Goal: Information Seeking & Learning: Learn about a topic

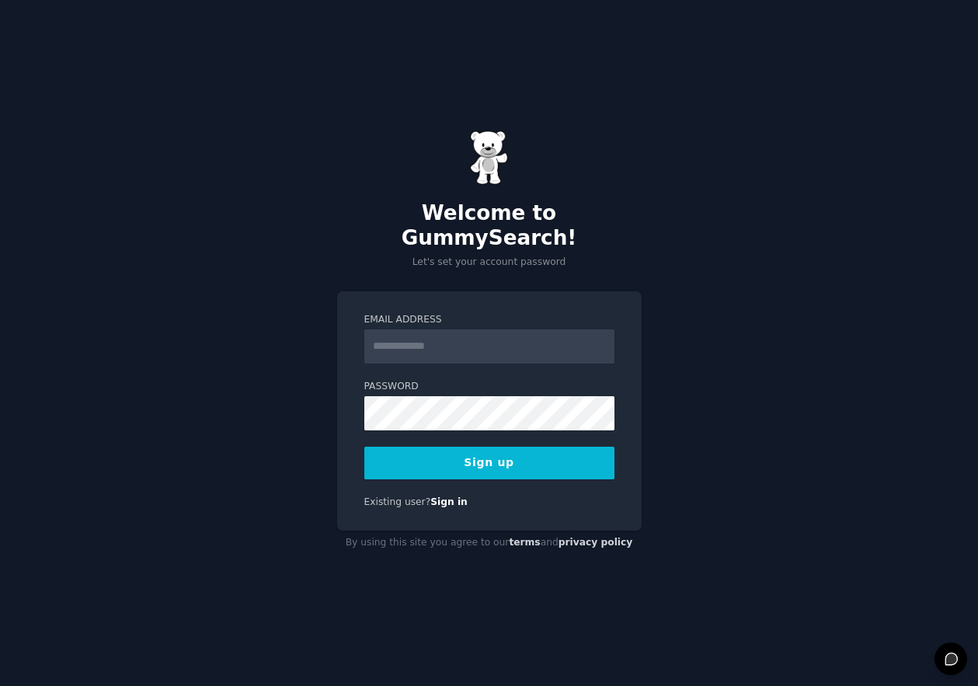
click at [475, 333] on input "Email Address" at bounding box center [489, 346] width 250 height 34
type input "**********"
click at [665, 329] on div "**********" at bounding box center [489, 343] width 978 height 686
click at [516, 454] on button "Sign up" at bounding box center [489, 463] width 250 height 33
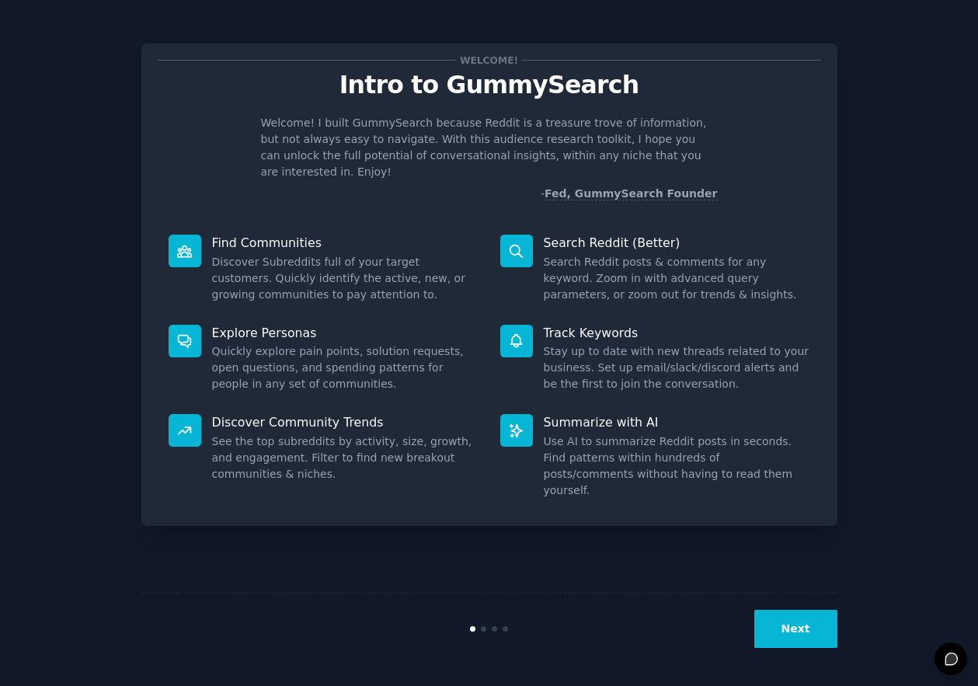
click at [834, 589] on div "Welcome! Intro to GummySearch Welcome! I built GummySearch because Reddit is a …" at bounding box center [489, 343] width 696 height 643
click at [785, 636] on button "Next" at bounding box center [795, 629] width 83 height 38
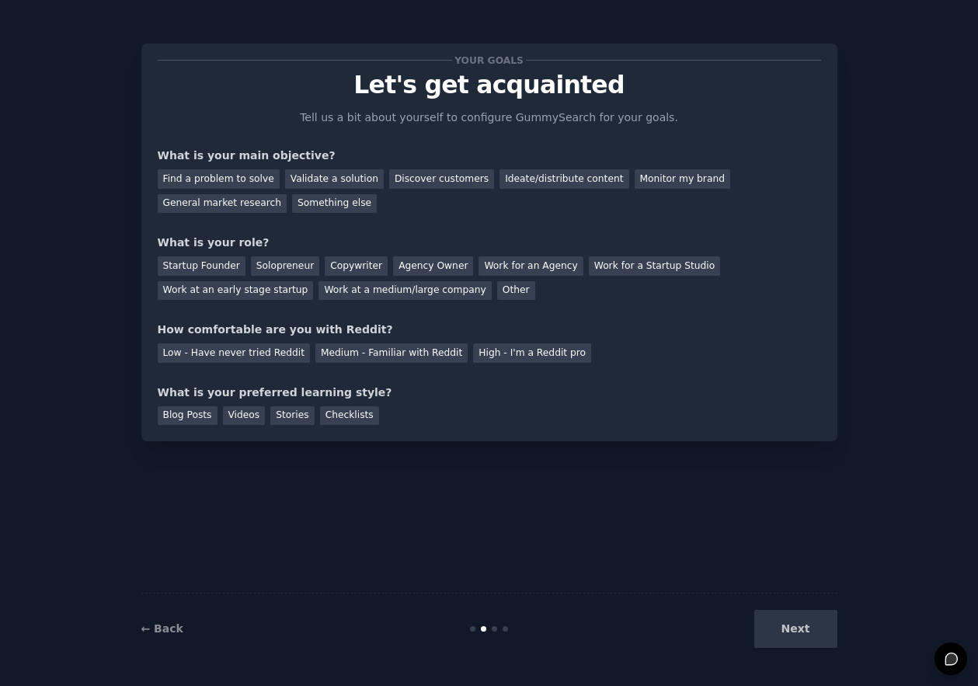
click at [430, 229] on div "Your goals Let's get acquainted Tell us a bit about yourself to configure Gummy…" at bounding box center [490, 242] width 664 height 365
click at [240, 181] on div "Find a problem to solve" at bounding box center [219, 178] width 122 height 19
click at [209, 208] on div "General market research" at bounding box center [223, 203] width 130 height 19
click at [234, 176] on div "Find a problem to solve" at bounding box center [219, 178] width 122 height 19
click at [282, 259] on div "Solopreneur" at bounding box center [285, 265] width 68 height 19
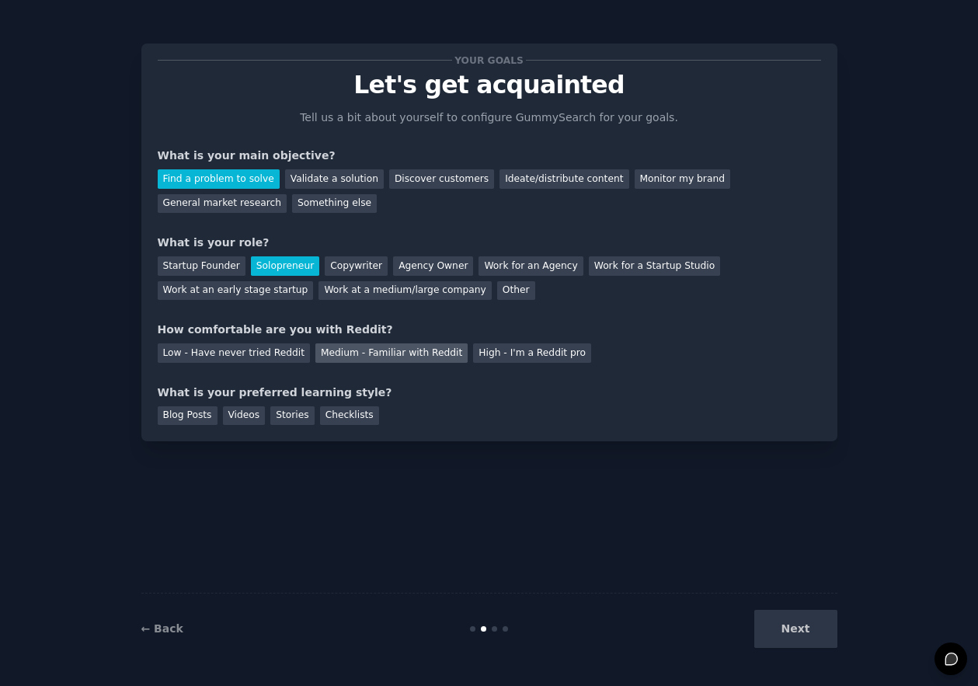
click at [364, 355] on div "Medium - Familiar with Reddit" at bounding box center [391, 352] width 152 height 19
click at [354, 421] on div "Checklists" at bounding box center [349, 415] width 59 height 19
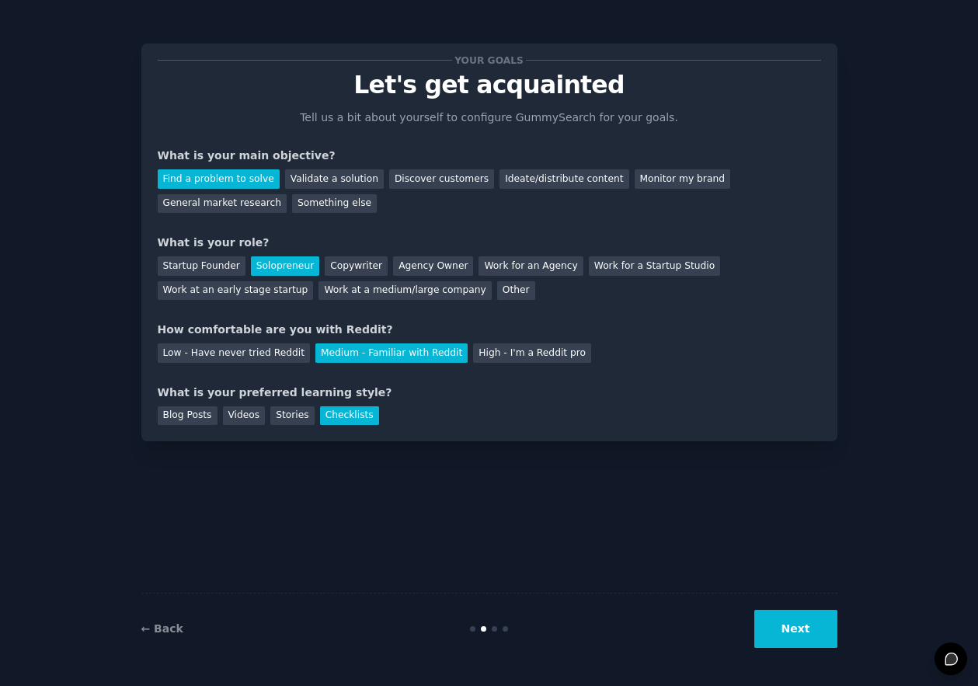
click at [799, 637] on button "Next" at bounding box center [795, 629] width 83 height 38
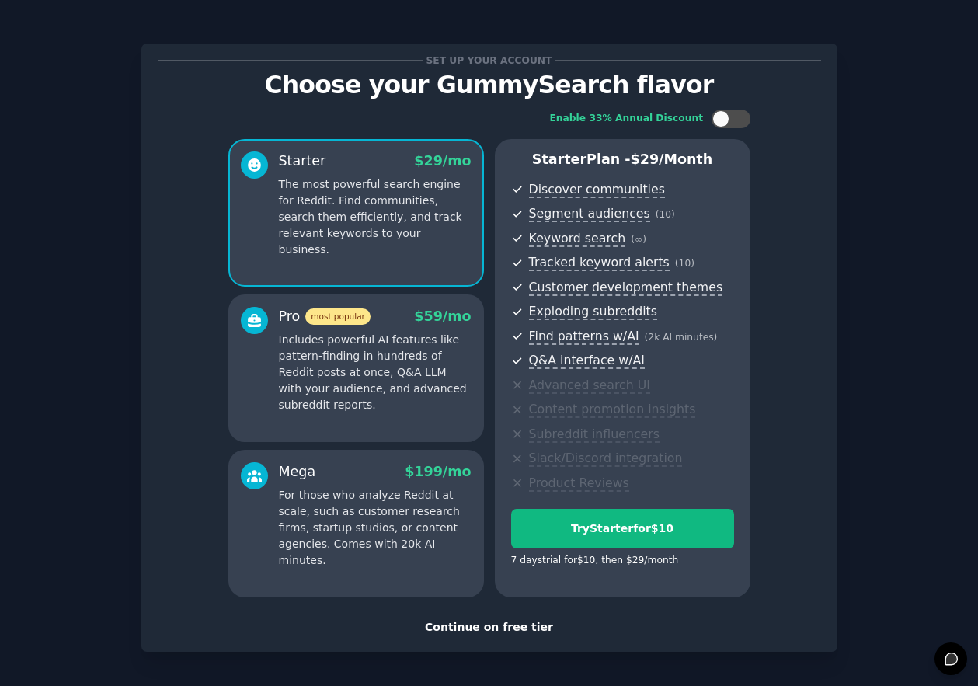
click at [504, 629] on div "Continue on free tier" at bounding box center [490, 627] width 664 height 16
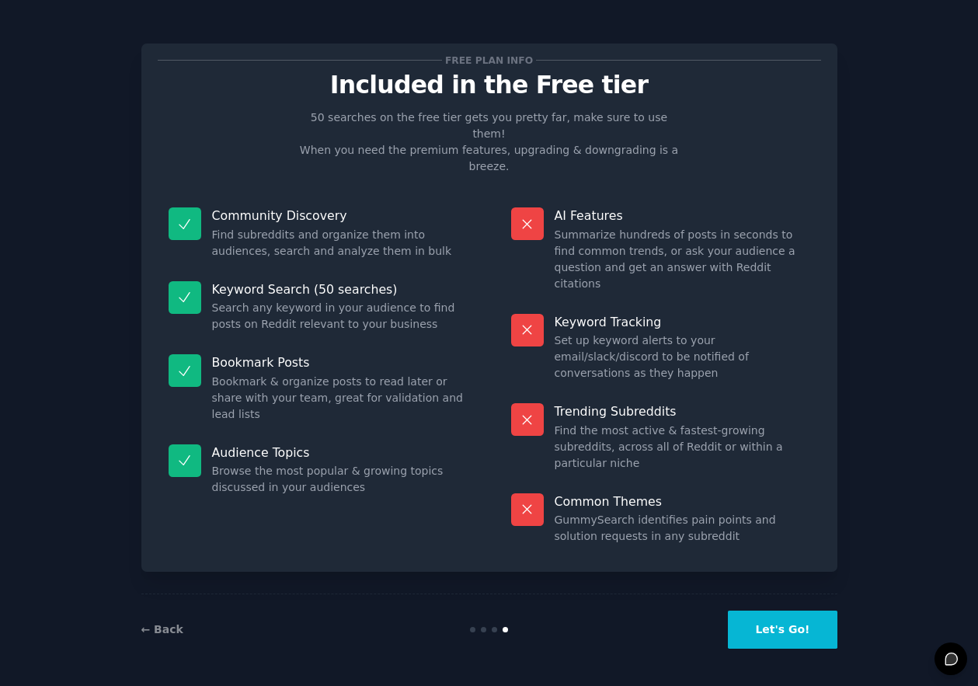
click at [818, 629] on button "Let's Go!" at bounding box center [782, 630] width 109 height 38
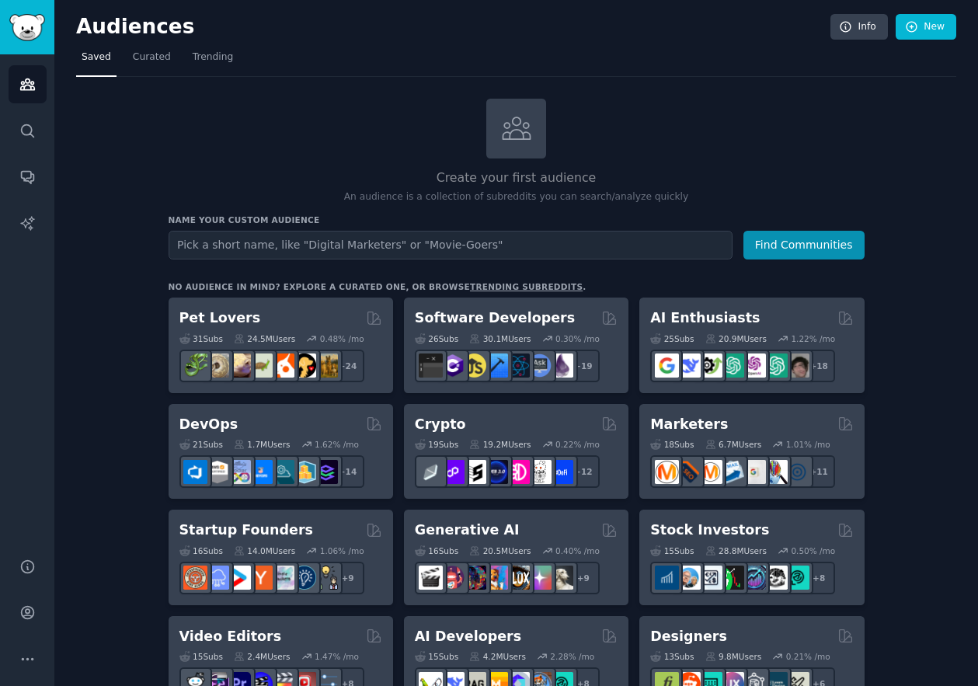
click at [350, 249] on input "text" at bounding box center [451, 245] width 564 height 29
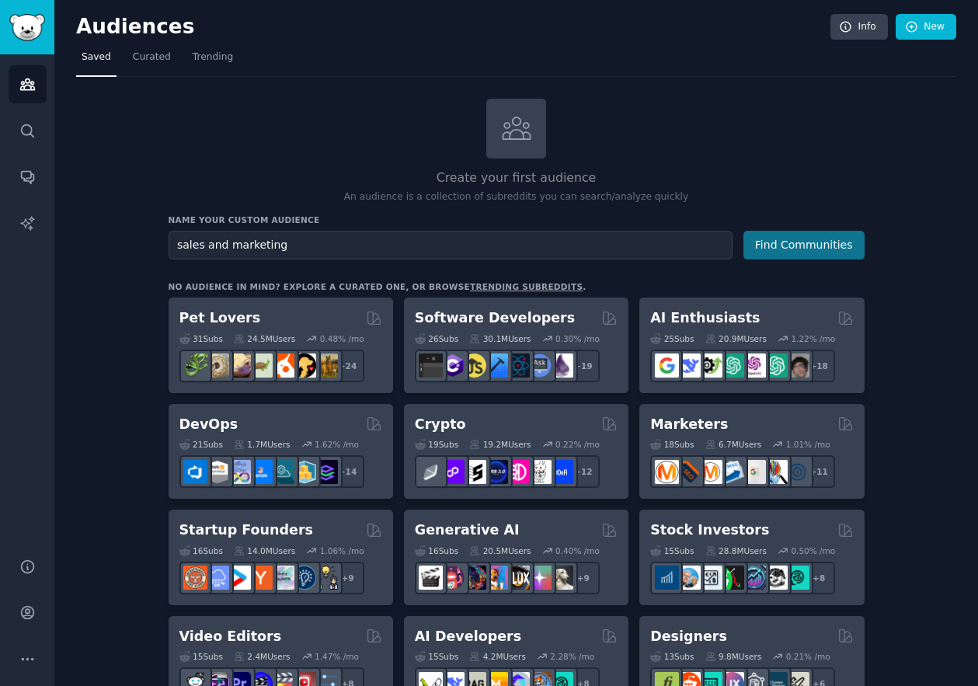
type input "sales and marketing"
click at [801, 249] on button "Find Communities" at bounding box center [804, 245] width 121 height 29
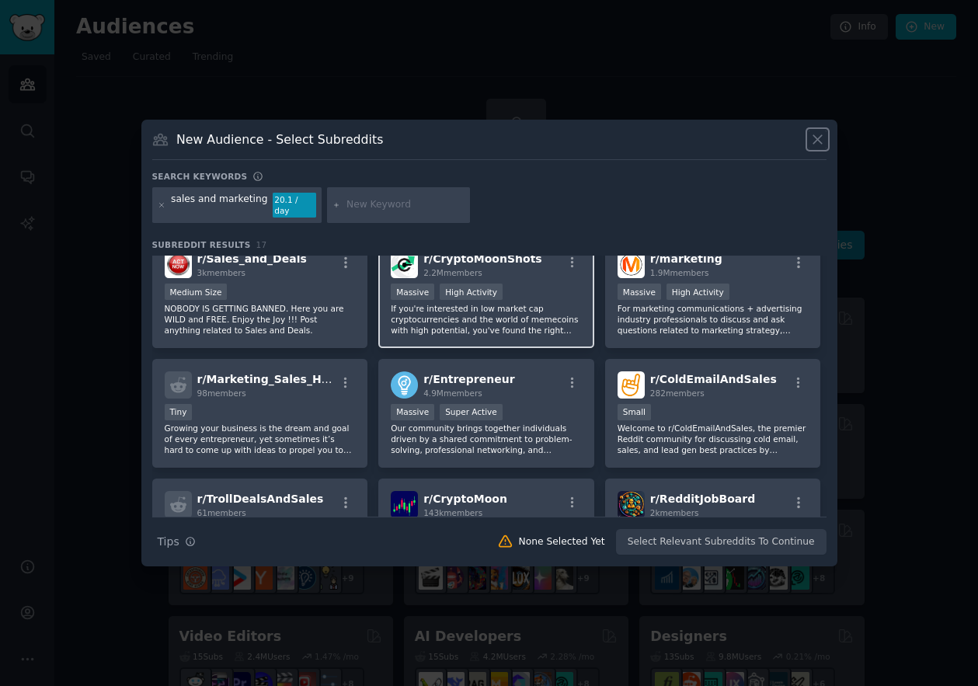
scroll to position [138, 0]
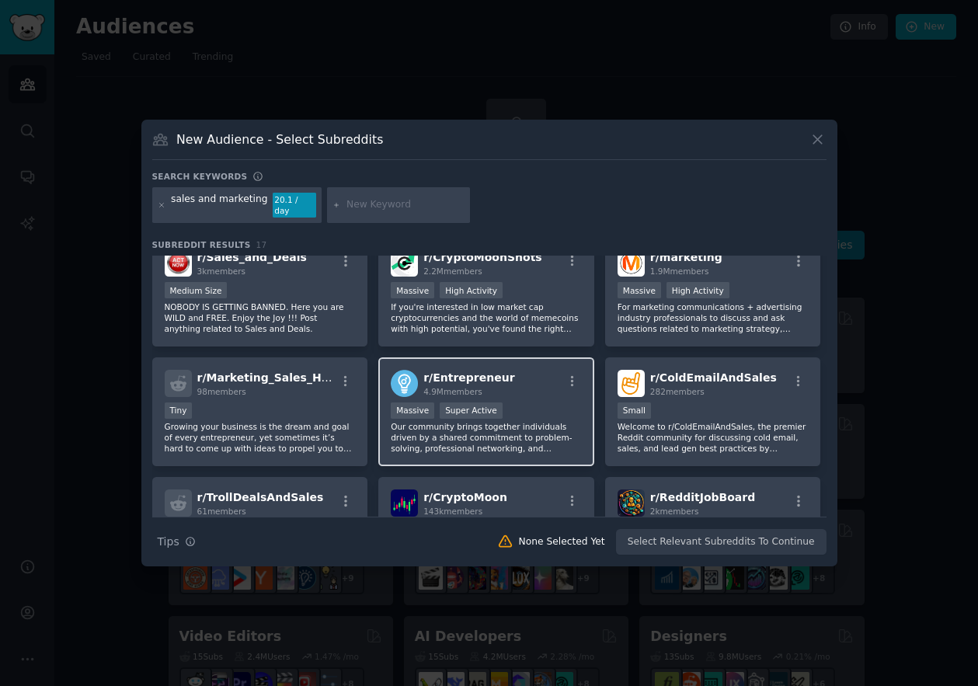
click at [533, 381] on div "r/ Entrepreneur 4.9M members" at bounding box center [486, 383] width 191 height 27
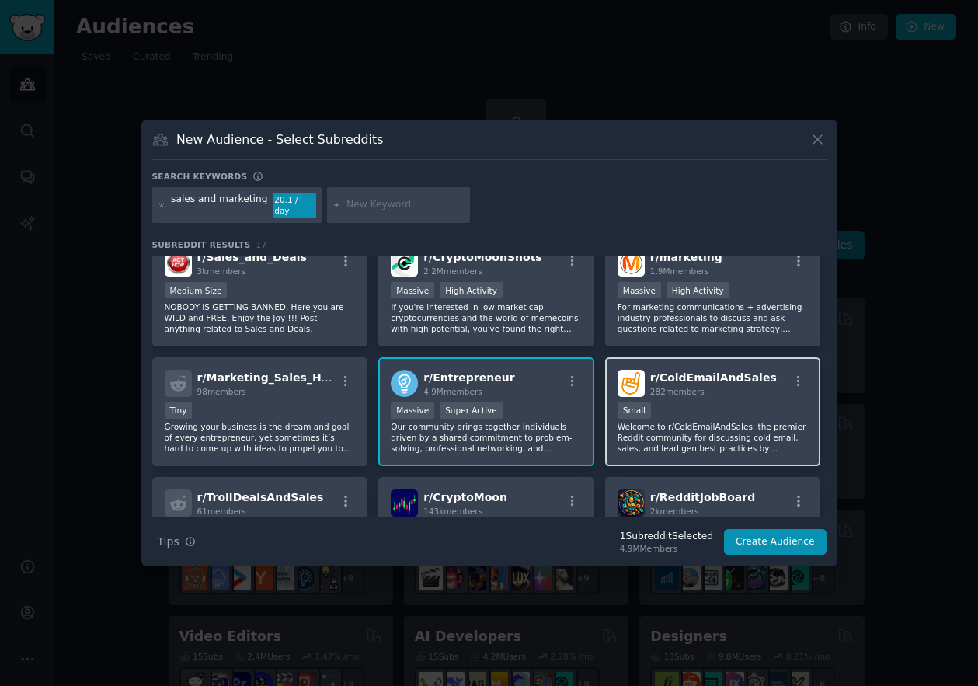
click at [707, 388] on div "282 members" at bounding box center [713, 391] width 127 height 11
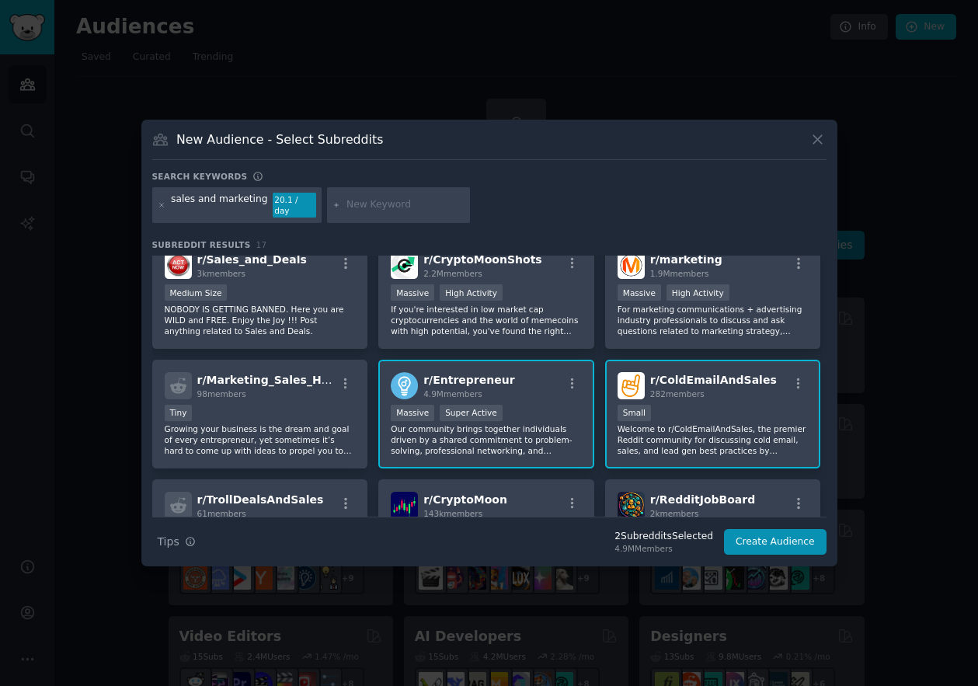
scroll to position [135, 0]
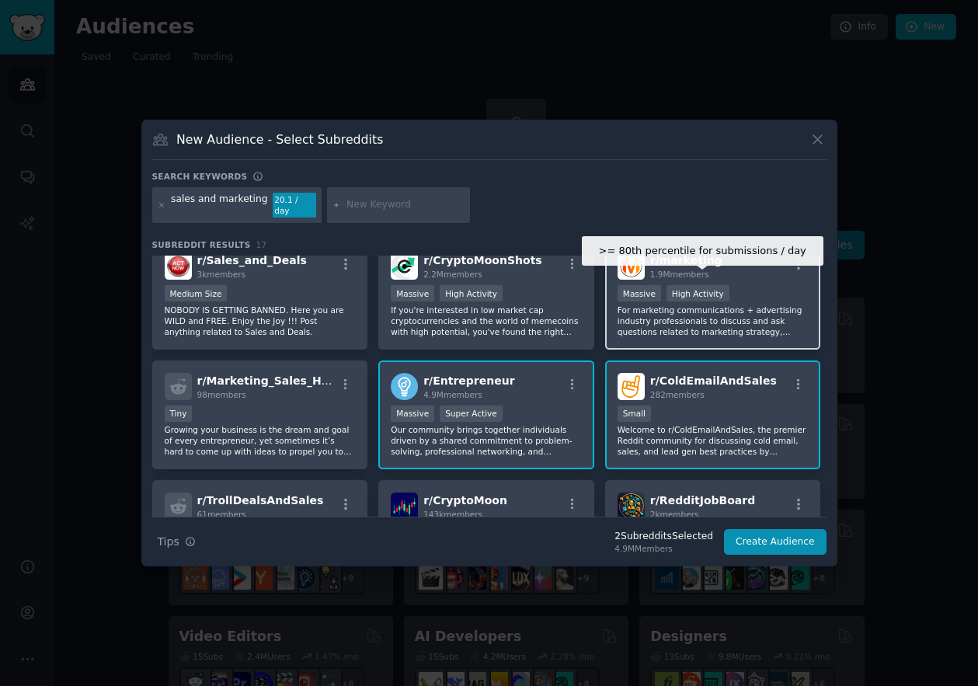
click at [704, 295] on div "High Activity" at bounding box center [698, 293] width 63 height 16
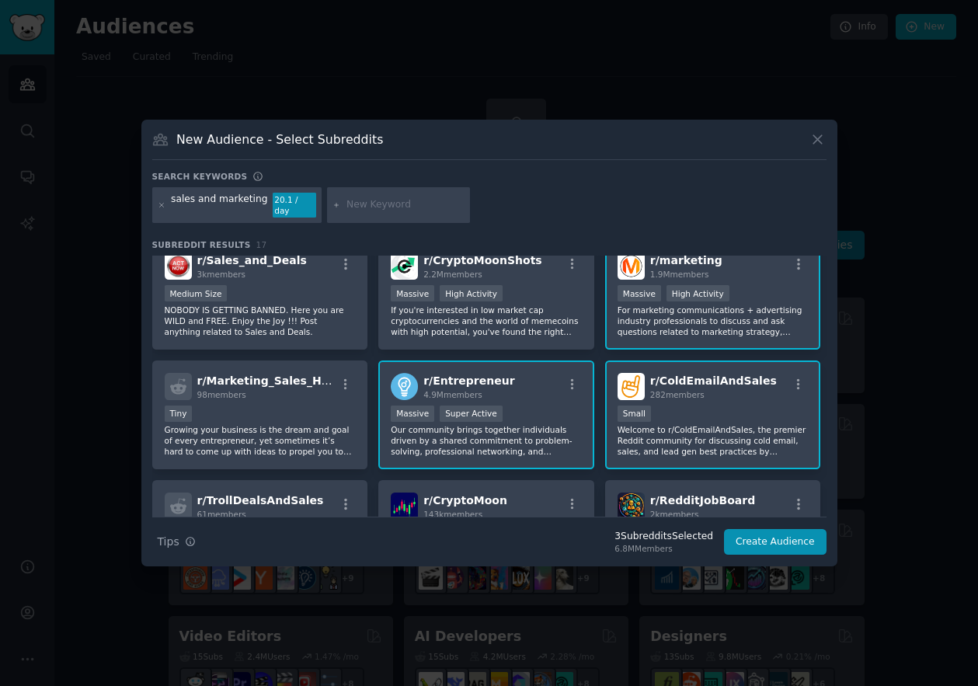
click at [690, 415] on div "100 - 1000 members Small" at bounding box center [713, 415] width 191 height 19
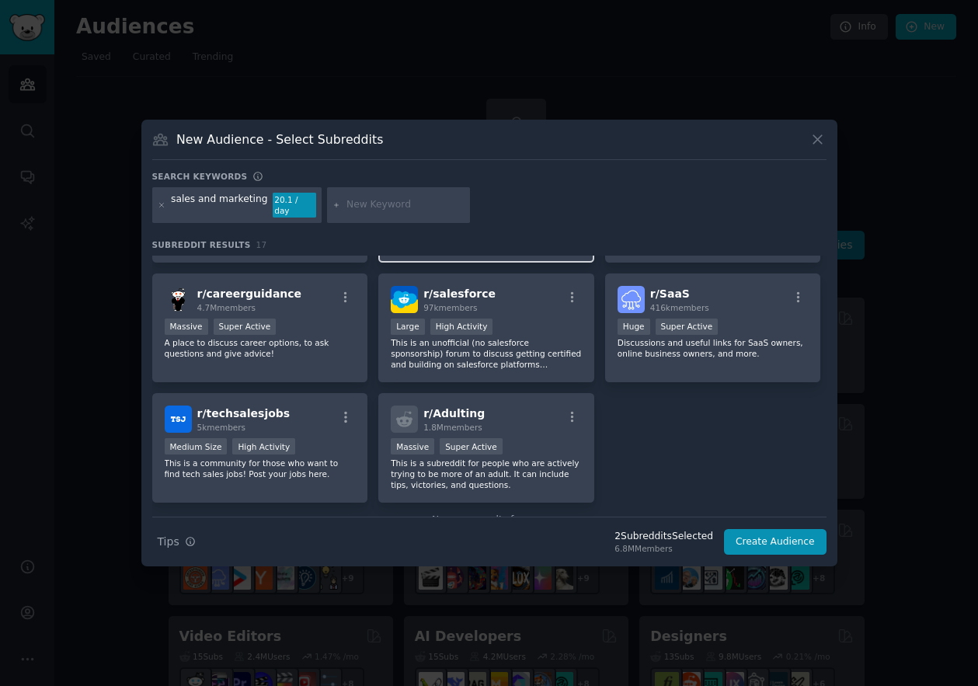
scroll to position [463, 0]
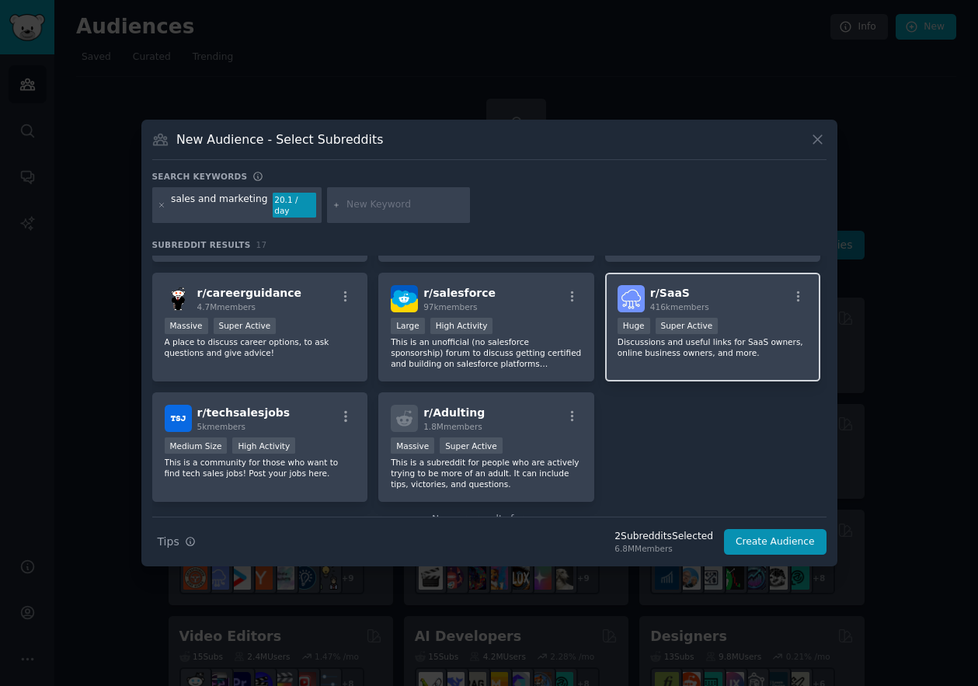
click at [732, 343] on p "Discussions and useful links for SaaS owners, online business owners, and more." at bounding box center [713, 347] width 191 height 22
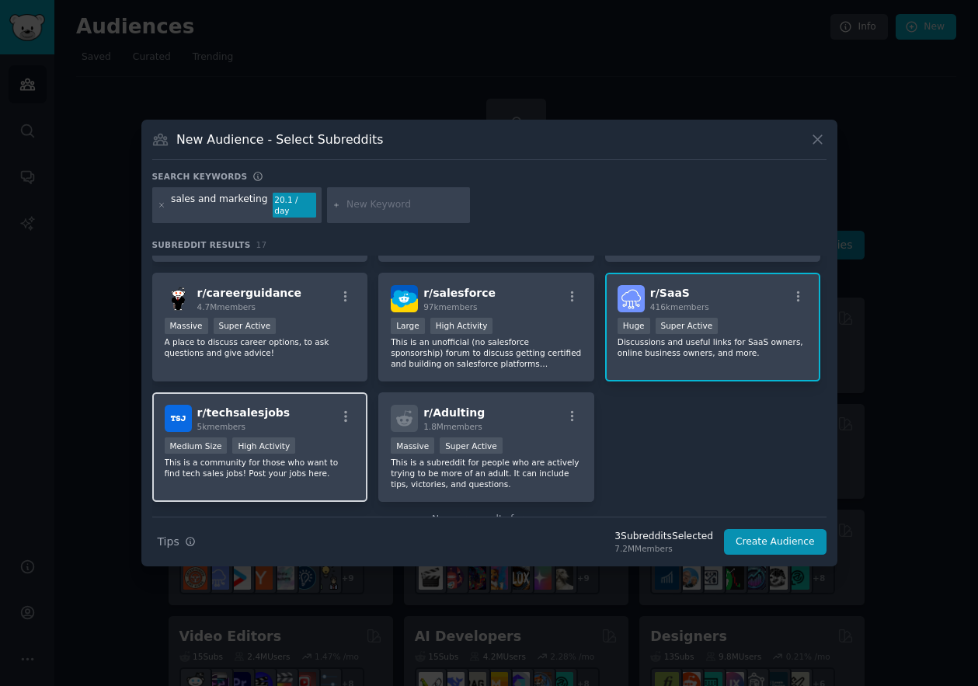
drag, startPoint x: 265, startPoint y: 472, endPoint x: 274, endPoint y: 473, distance: 9.5
click at [266, 472] on p "This is a community for those who want to find tech sales jobs! Post your jobs …" at bounding box center [260, 468] width 191 height 22
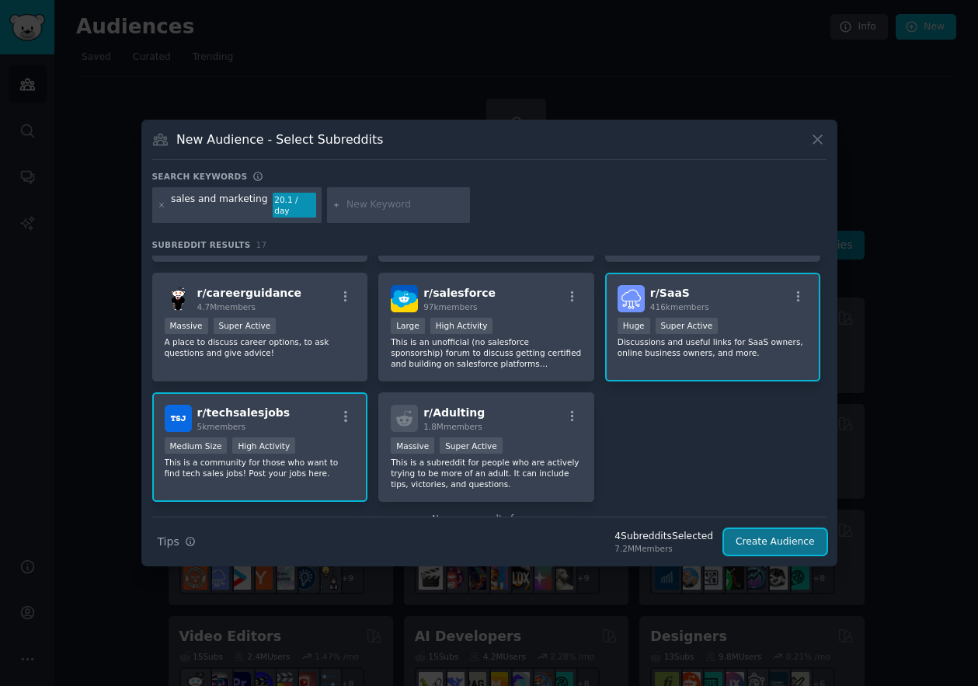
click at [796, 540] on button "Create Audience" at bounding box center [775, 542] width 103 height 26
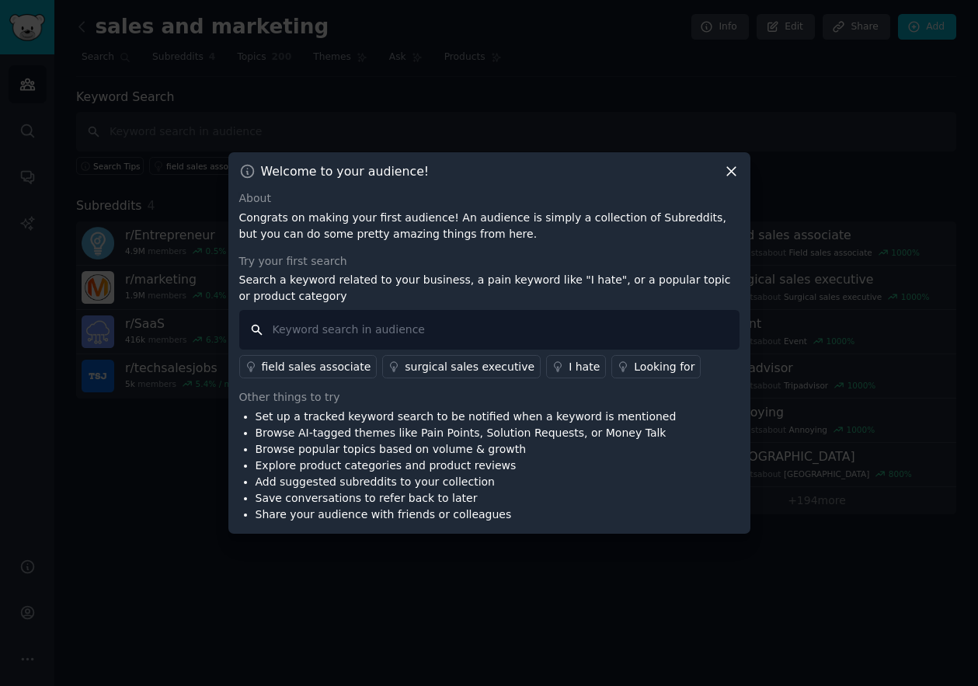
click at [376, 332] on input "text" at bounding box center [489, 330] width 500 height 40
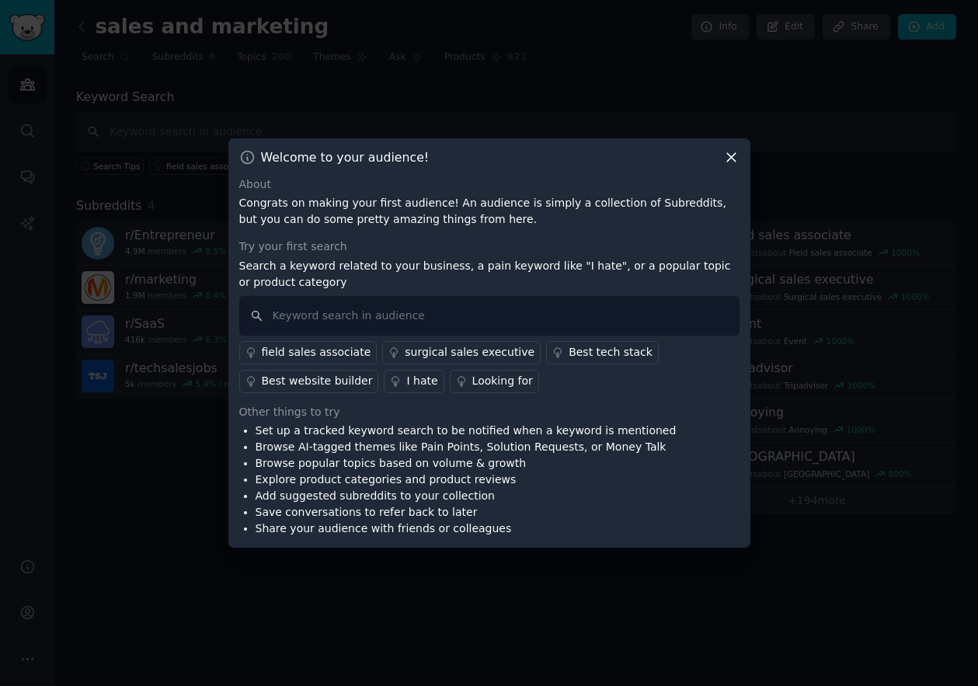
click at [515, 62] on div at bounding box center [489, 343] width 978 height 686
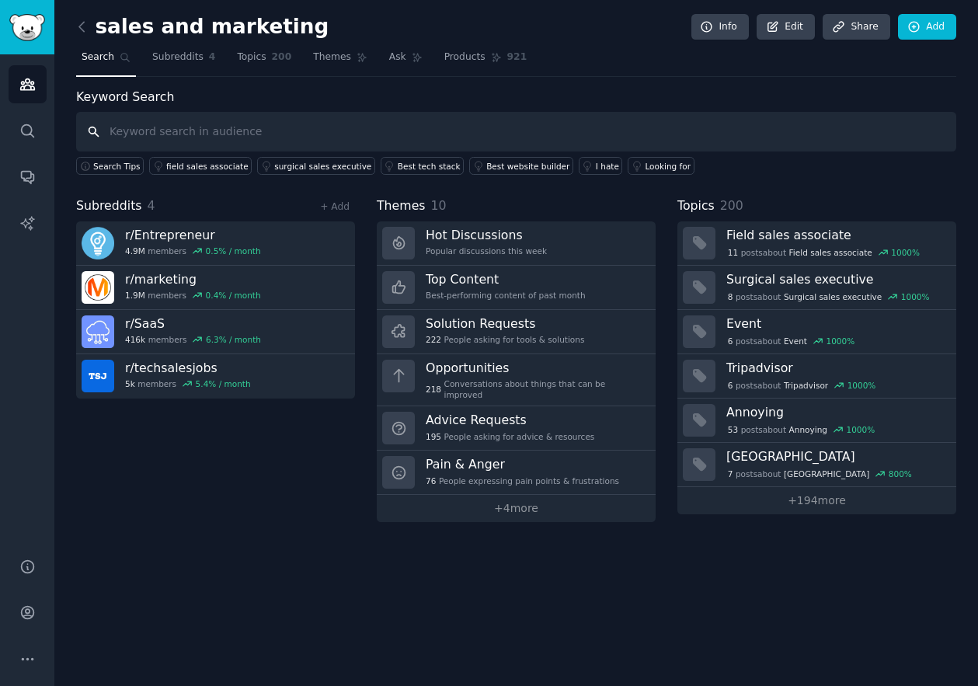
click at [227, 137] on input "text" at bounding box center [516, 132] width 880 height 40
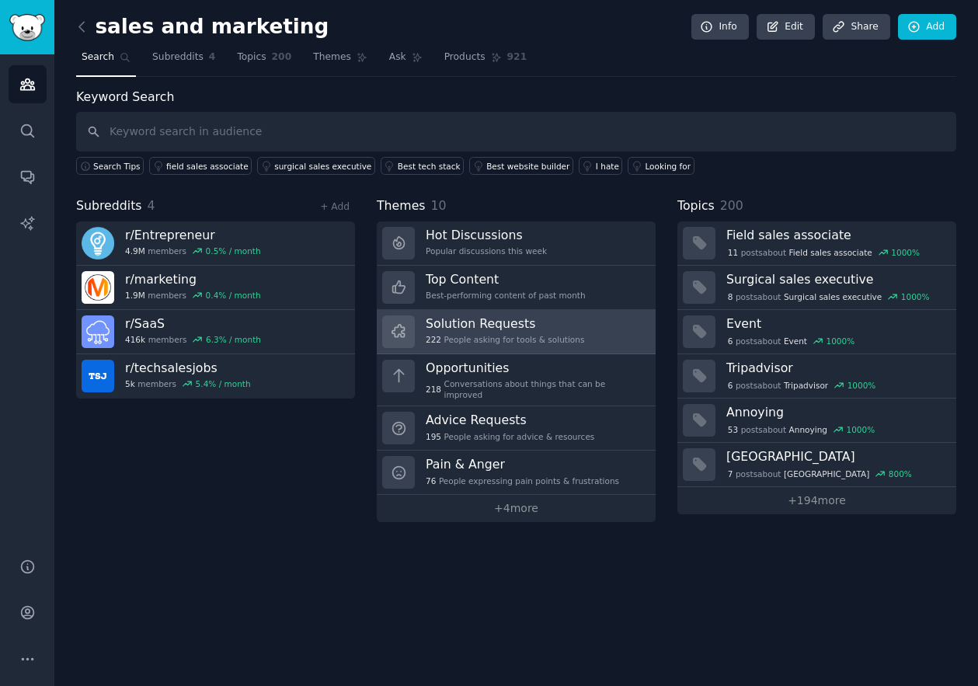
click at [505, 321] on h3 "Solution Requests" at bounding box center [505, 323] width 159 height 16
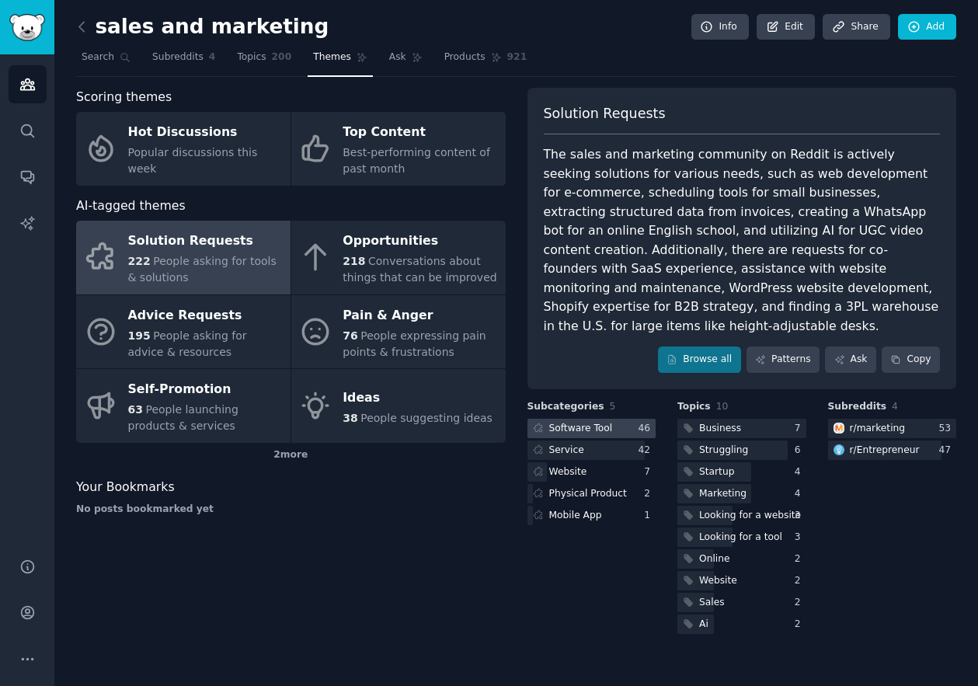
click at [609, 422] on div "Software Tool" at bounding box center [581, 429] width 64 height 14
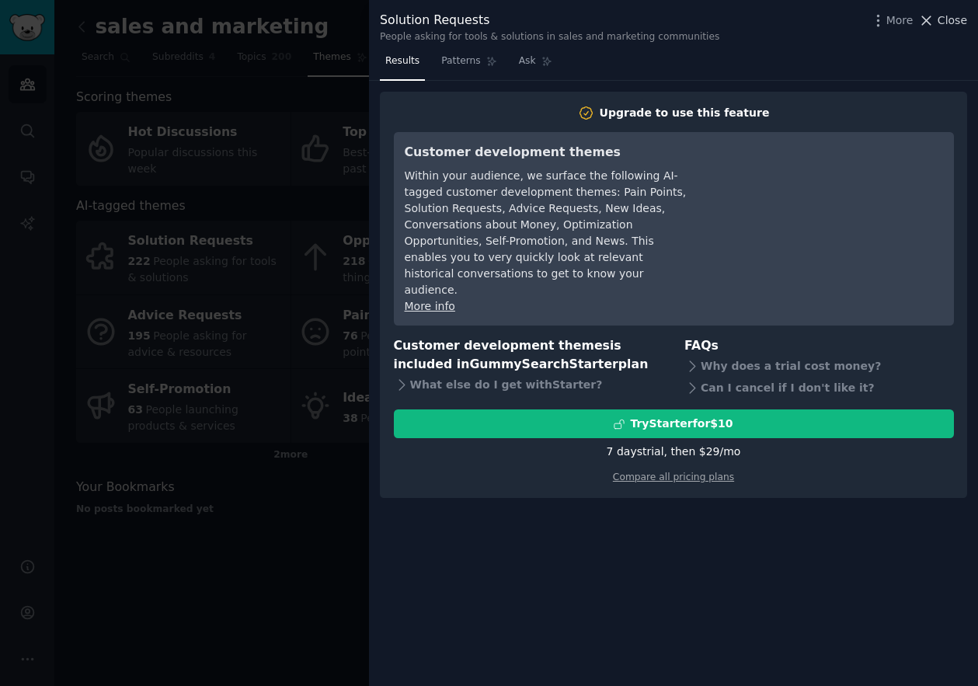
click at [957, 18] on span "Close" at bounding box center [953, 20] width 30 height 16
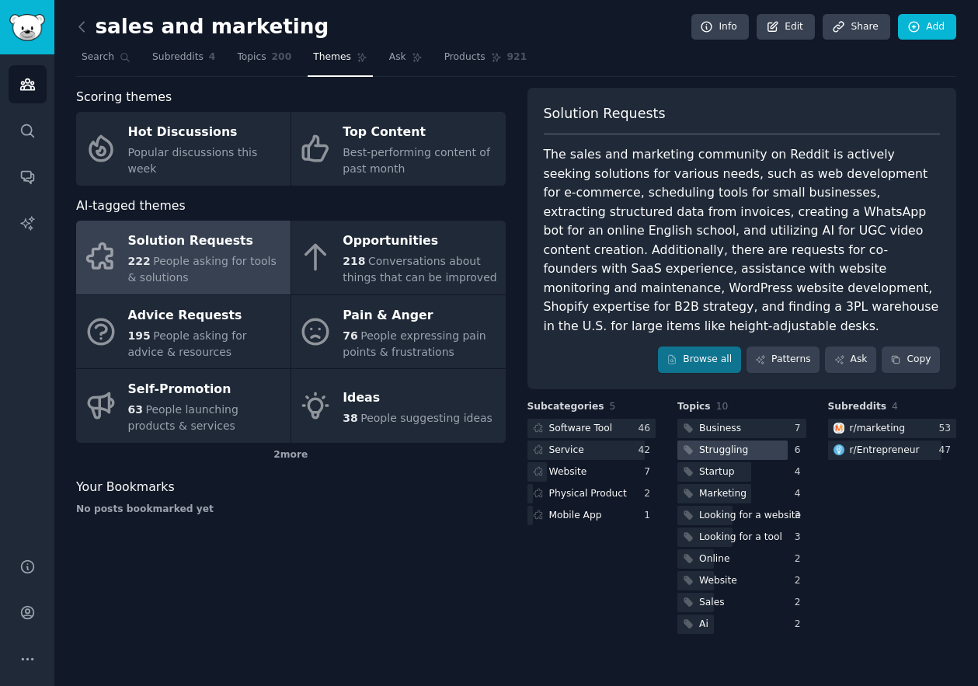
click at [714, 444] on div "Struggling" at bounding box center [723, 451] width 49 height 14
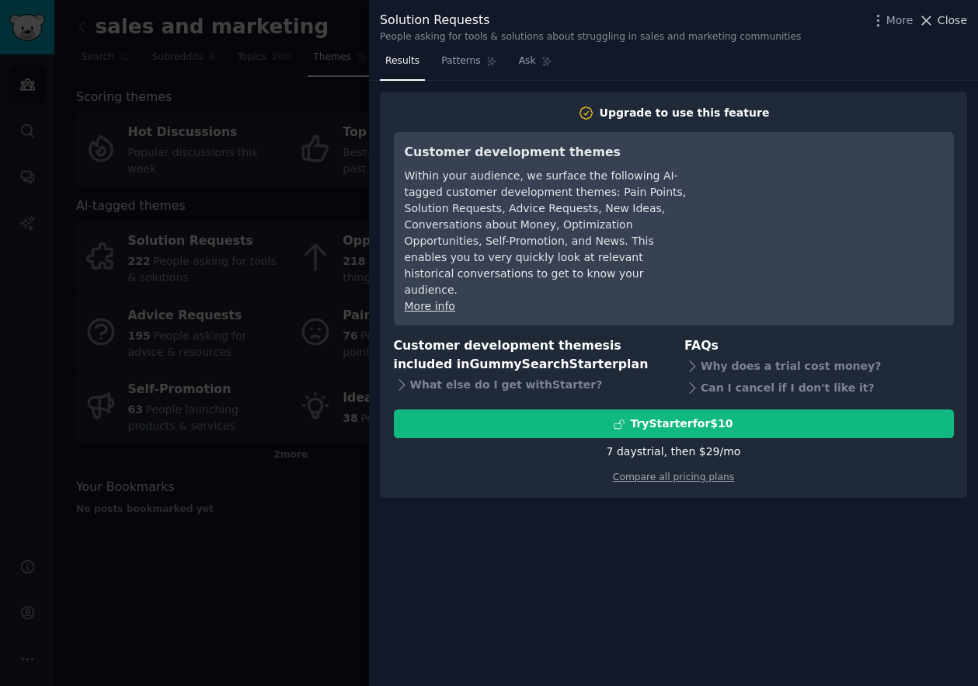
click at [954, 23] on span "Close" at bounding box center [953, 20] width 30 height 16
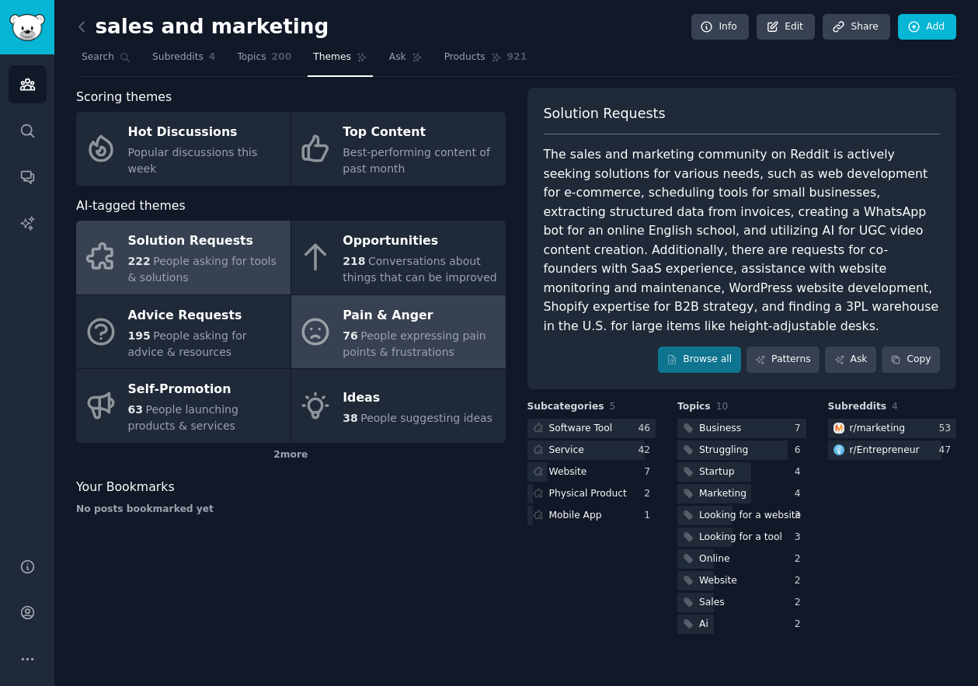
click at [368, 326] on div "Pain & Anger" at bounding box center [420, 315] width 155 height 25
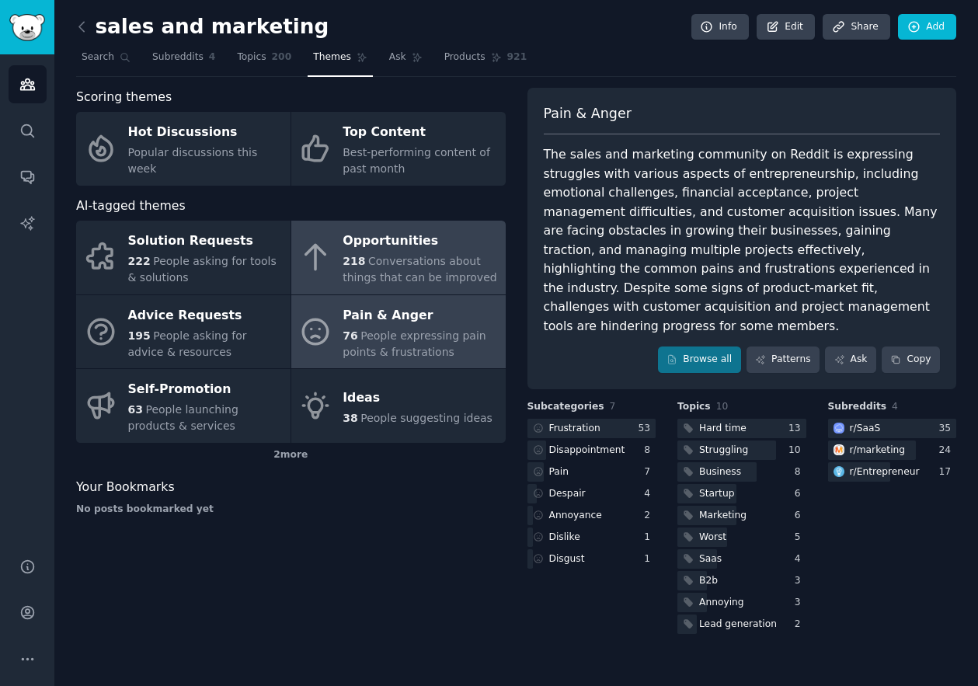
click at [434, 242] on div "Opportunities" at bounding box center [420, 241] width 155 height 25
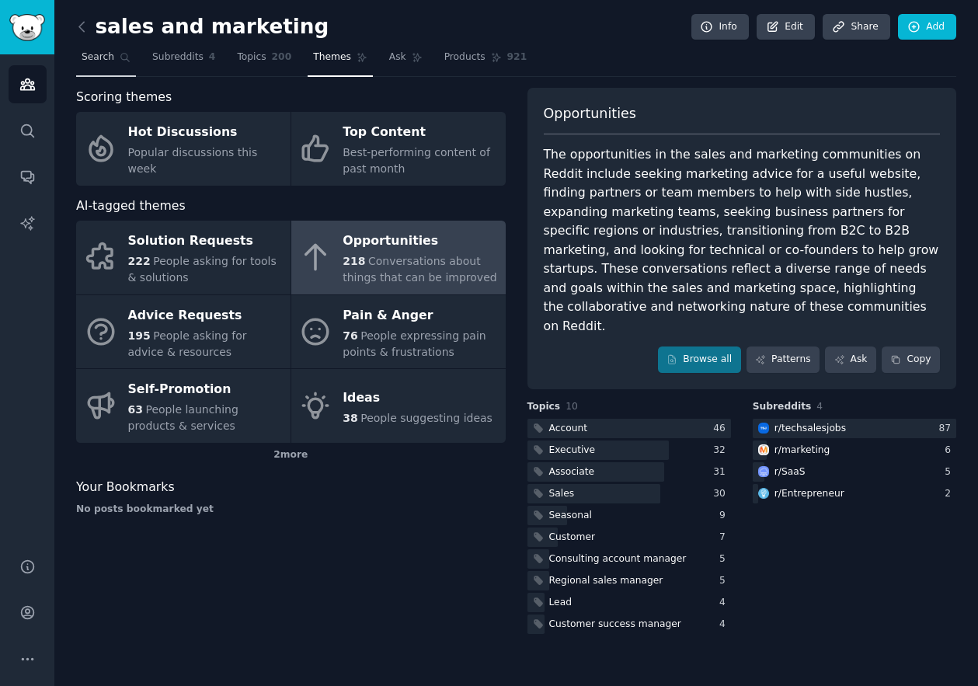
click at [101, 58] on span "Search" at bounding box center [98, 58] width 33 height 14
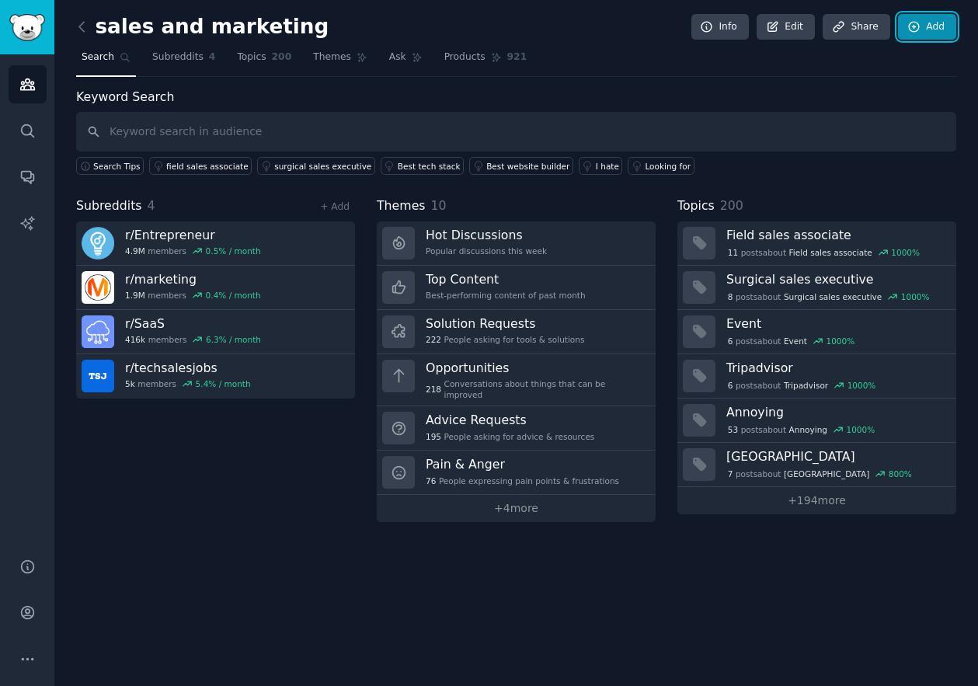
click at [931, 27] on link "Add" at bounding box center [927, 27] width 58 height 26
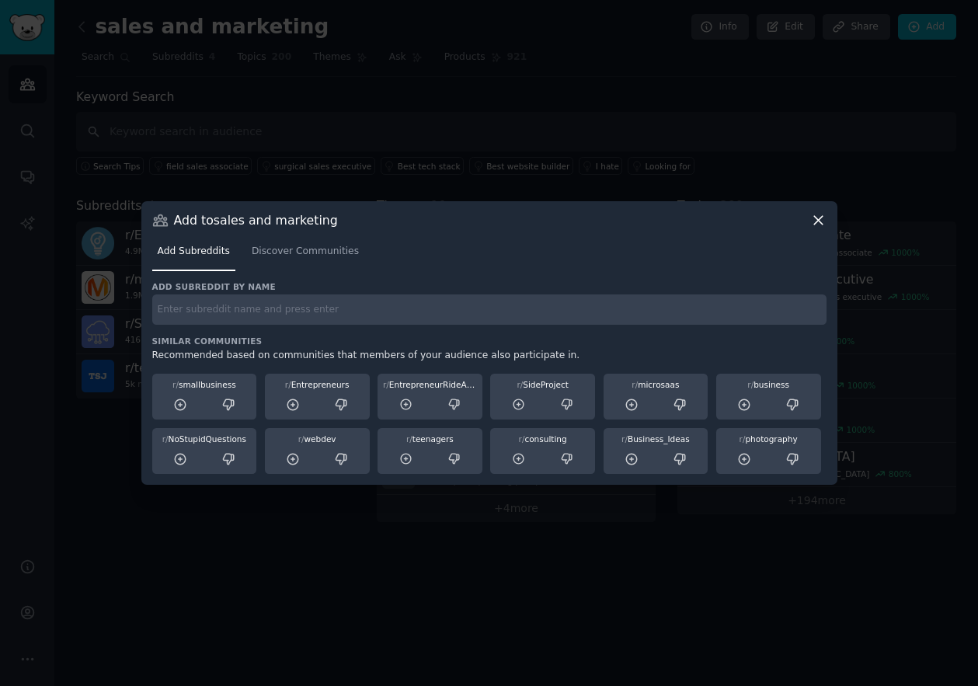
click at [819, 223] on icon at bounding box center [818, 220] width 16 height 16
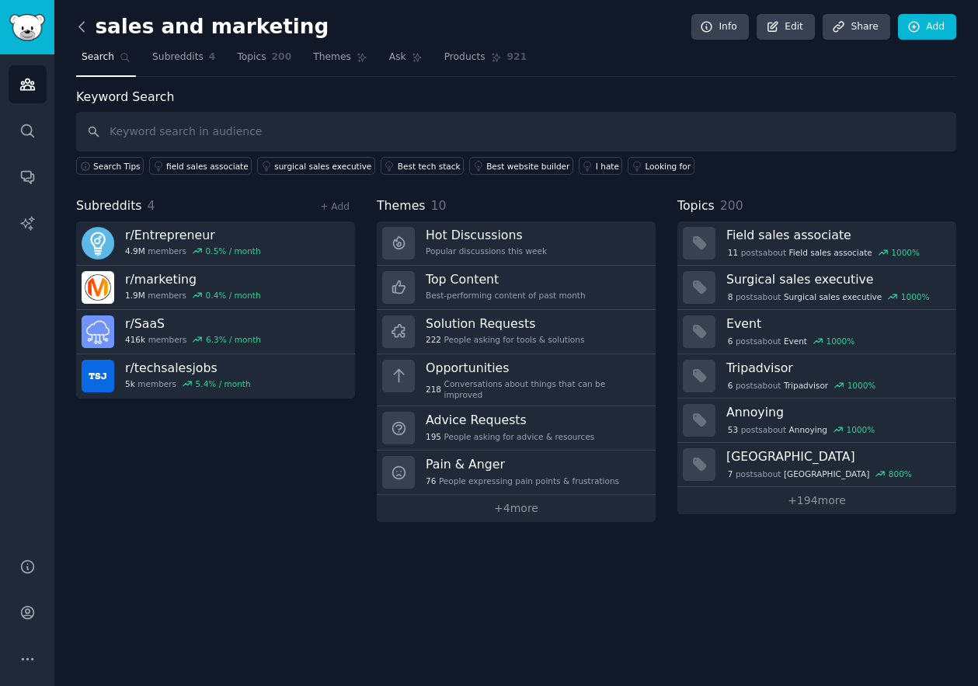
click at [82, 19] on icon at bounding box center [82, 27] width 16 height 16
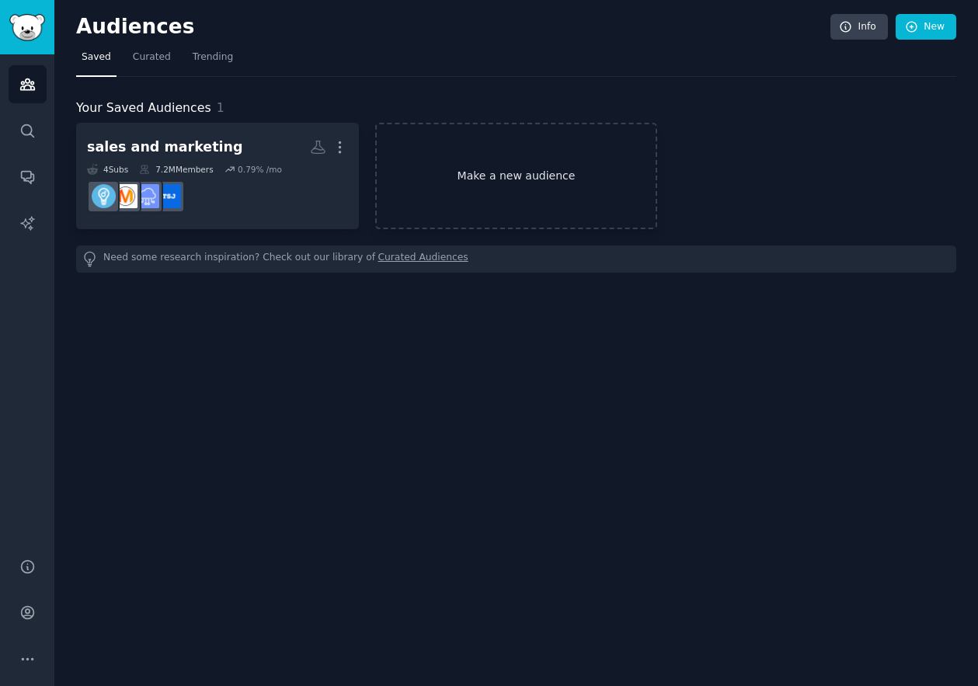
click at [537, 161] on link "Make a new audience" at bounding box center [516, 176] width 283 height 106
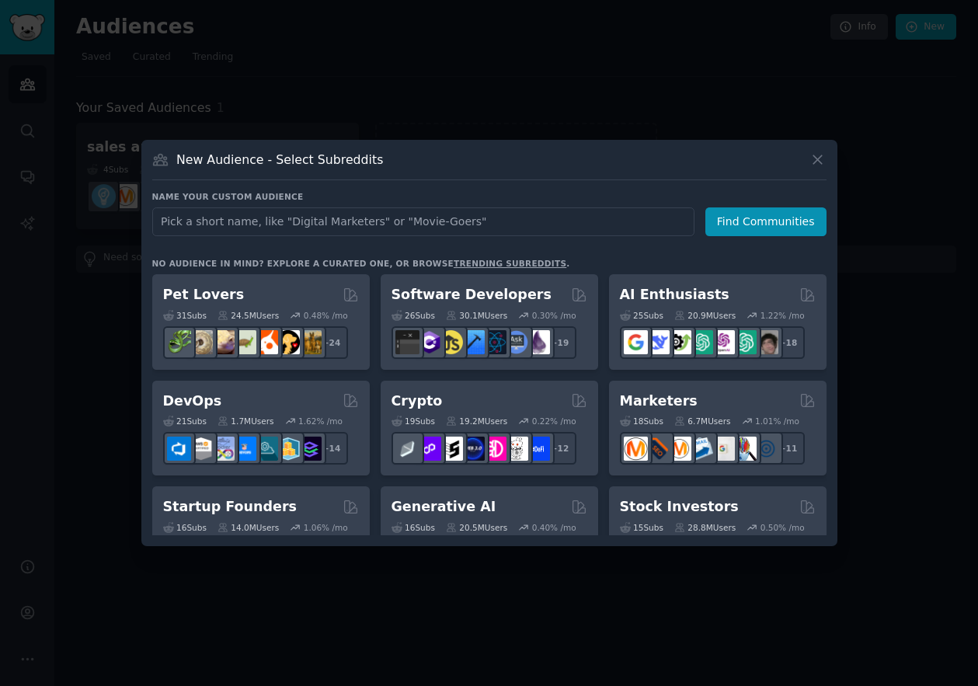
click at [318, 221] on input "text" at bounding box center [423, 221] width 542 height 29
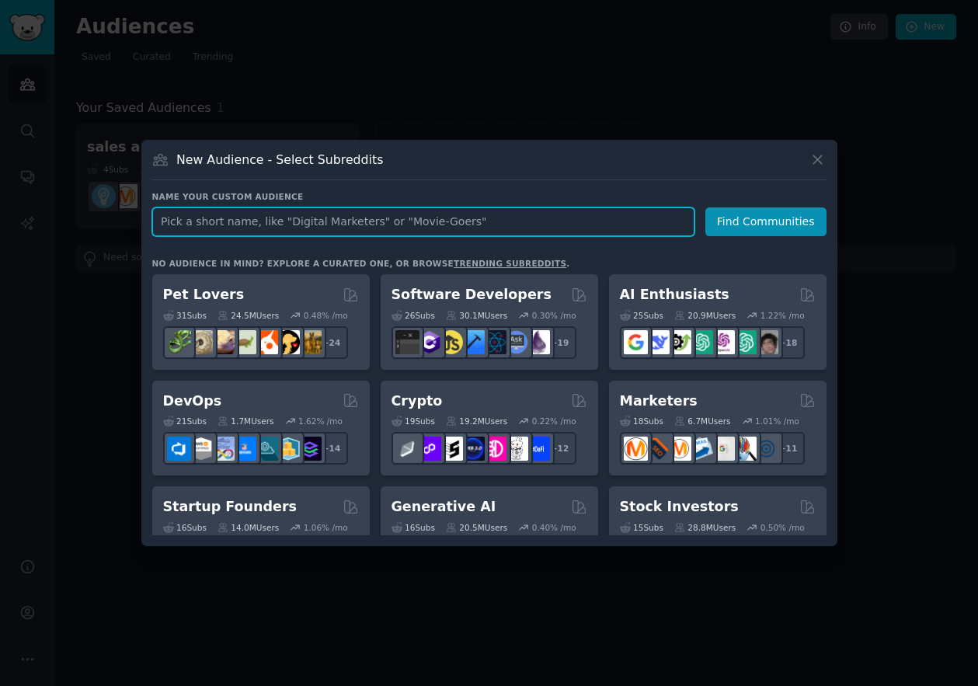
click at [350, 221] on input "text" at bounding box center [423, 221] width 542 height 29
type input "loneliness"
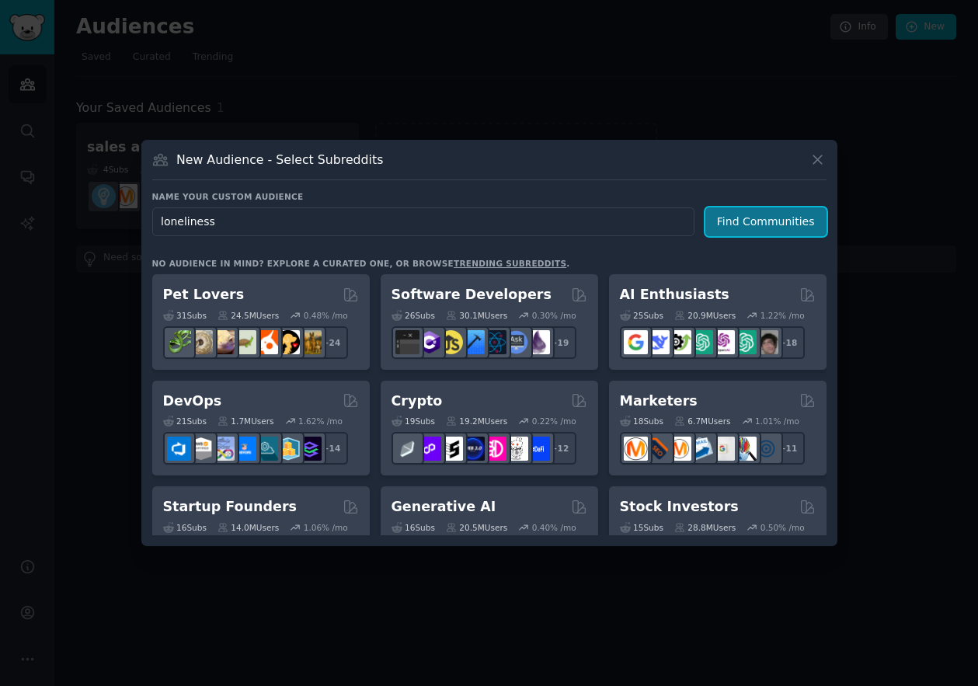
click at [738, 225] on button "Find Communities" at bounding box center [766, 221] width 121 height 29
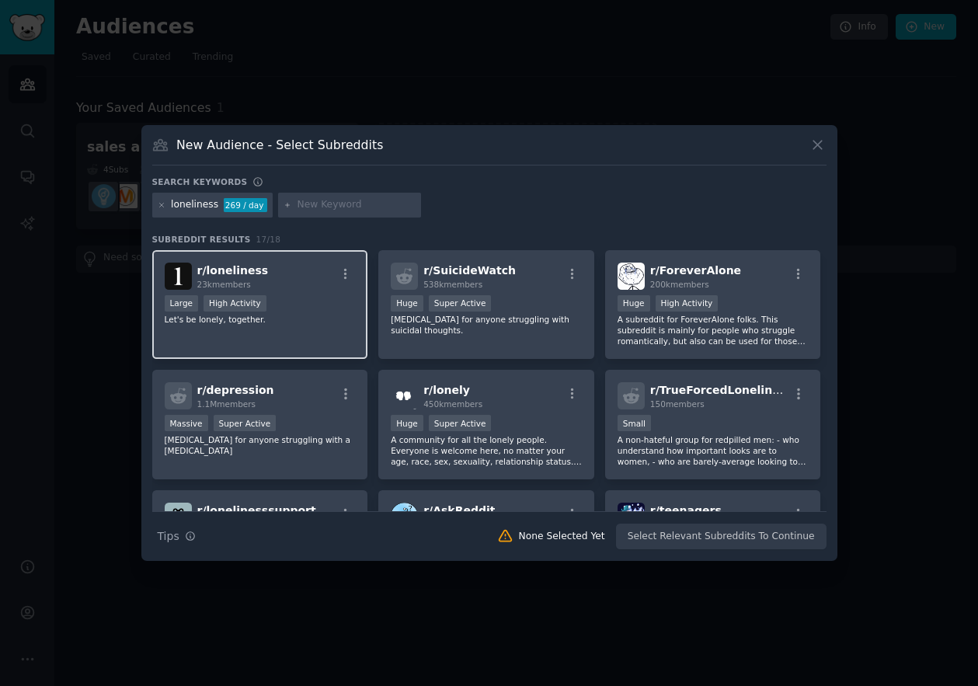
click at [297, 306] on div "Large High Activity" at bounding box center [260, 304] width 191 height 19
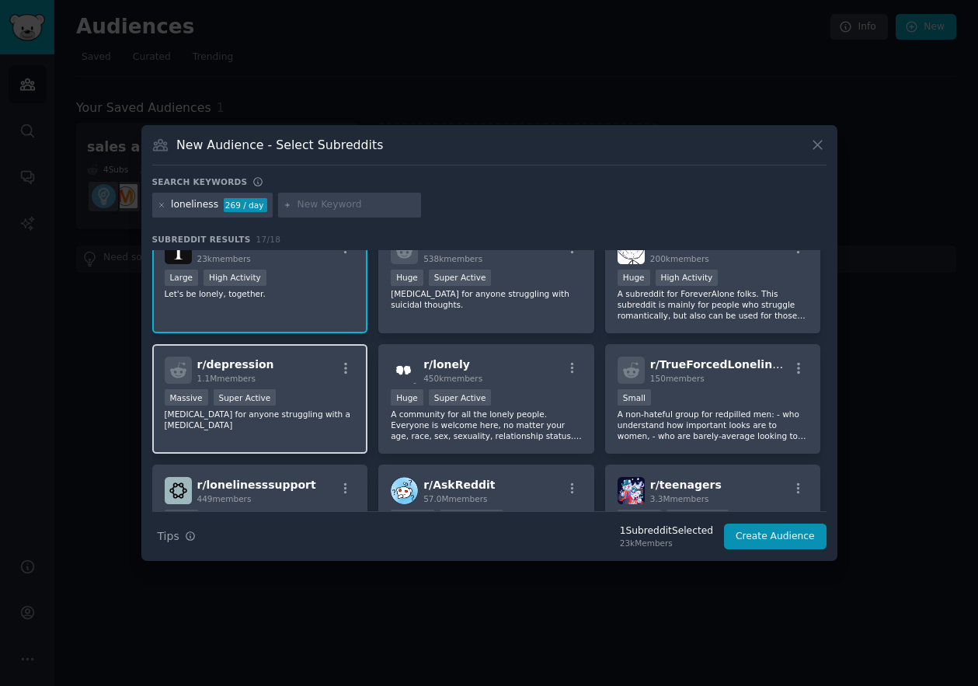
scroll to position [29, 0]
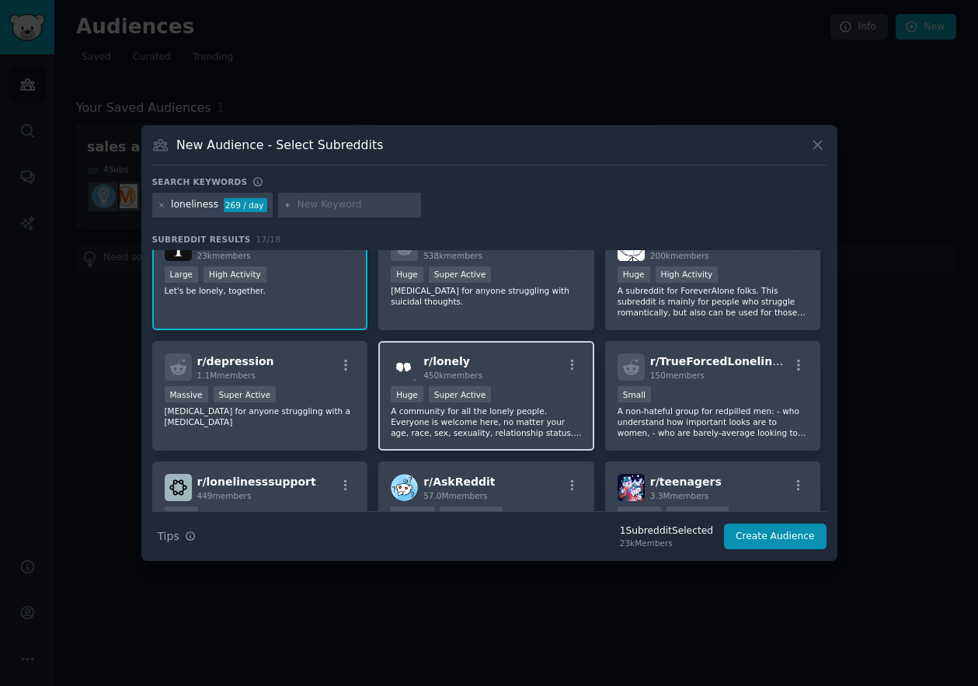
click at [531, 367] on div "r/ lonely 450k members" at bounding box center [486, 367] width 191 height 27
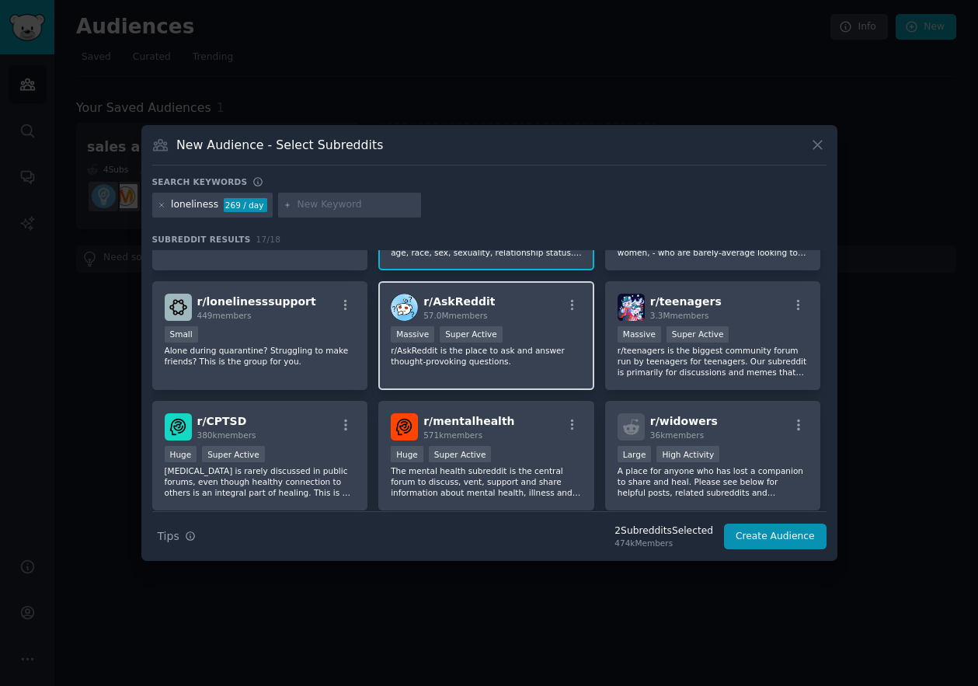
scroll to position [279, 0]
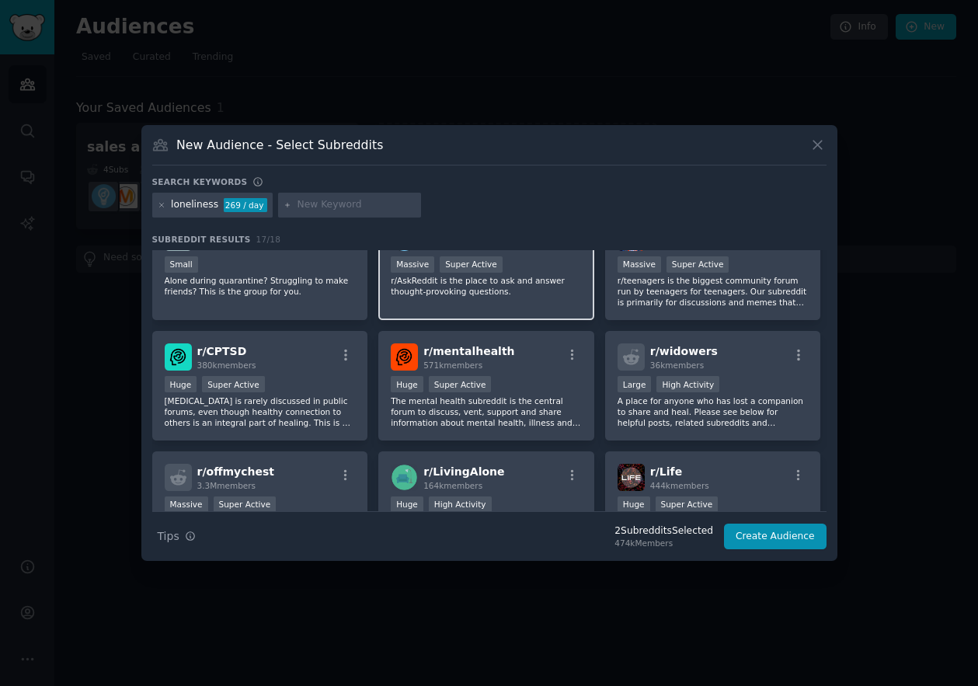
click at [535, 383] on div "Huge Super Active" at bounding box center [486, 385] width 191 height 19
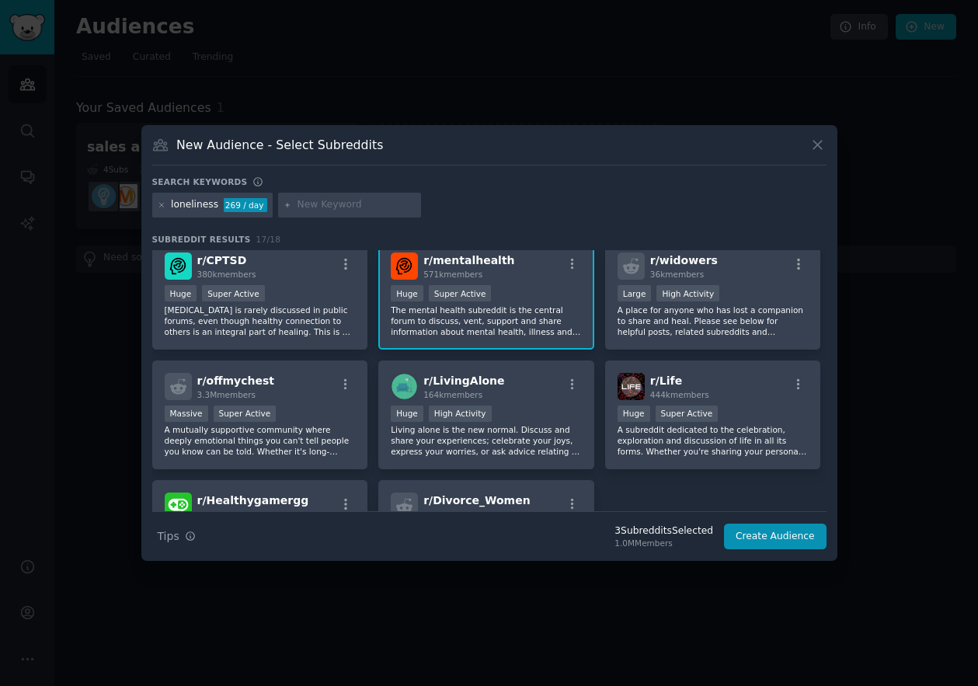
scroll to position [388, 0]
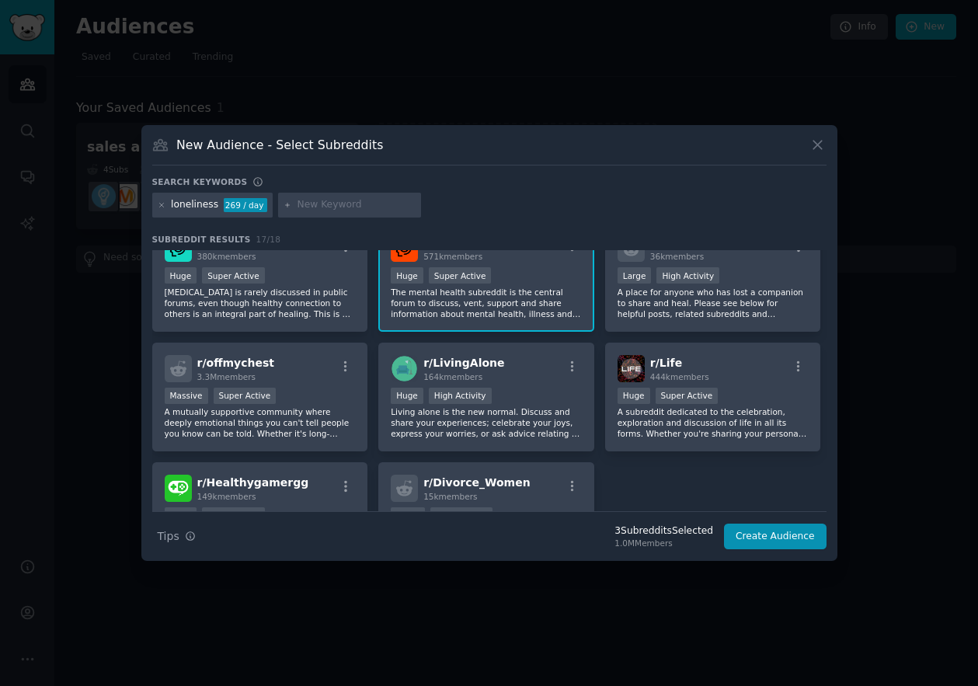
click at [525, 390] on div "Huge High Activity" at bounding box center [486, 397] width 191 height 19
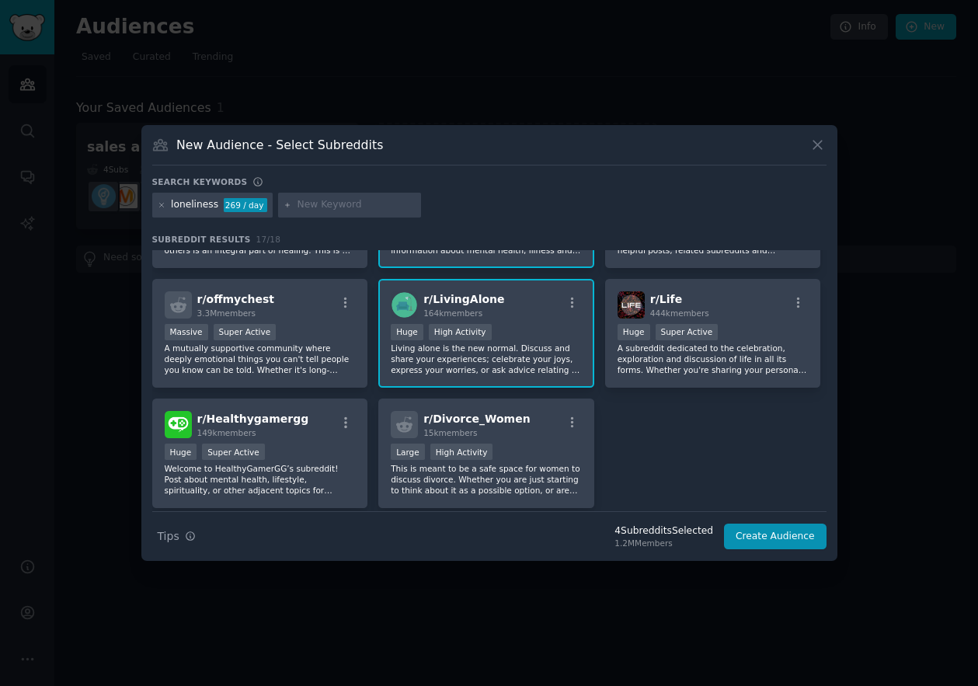
scroll to position [470, 0]
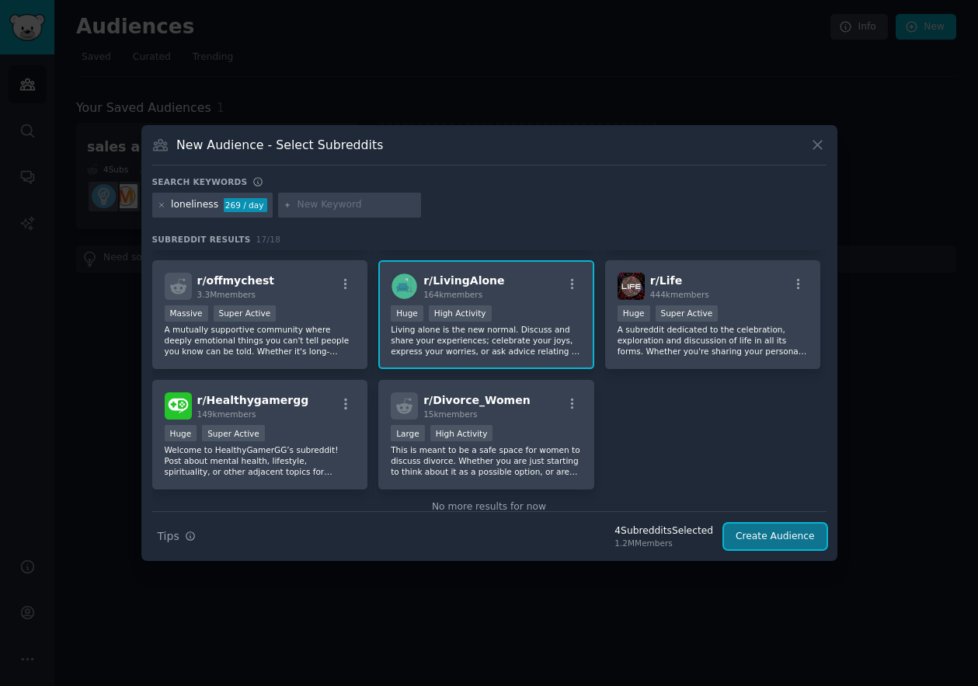
click at [767, 538] on button "Create Audience" at bounding box center [775, 537] width 103 height 26
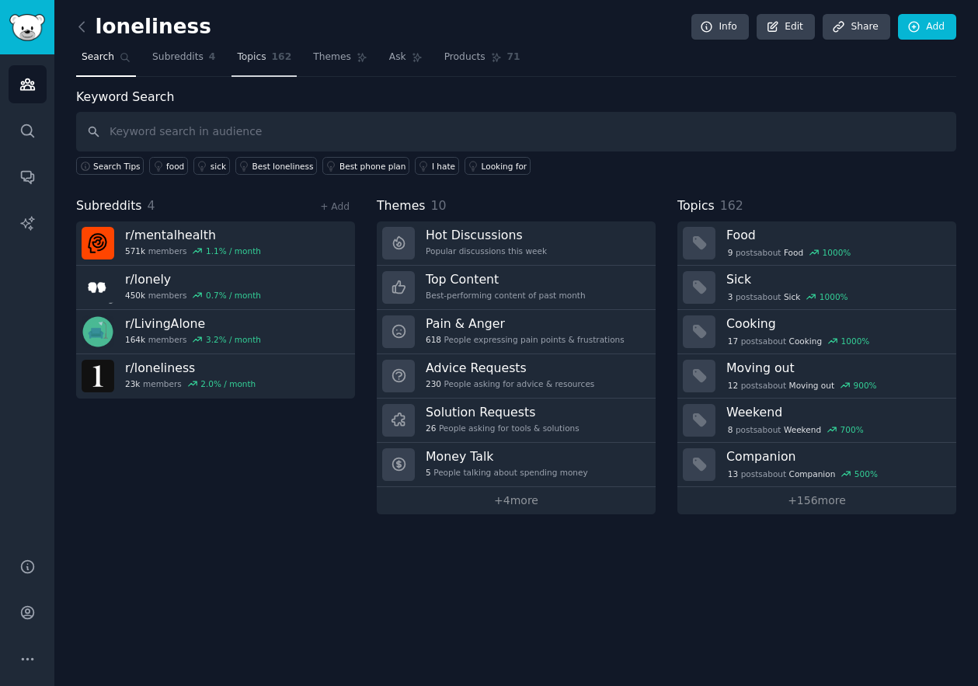
click at [267, 60] on link "Topics 162" at bounding box center [264, 61] width 65 height 32
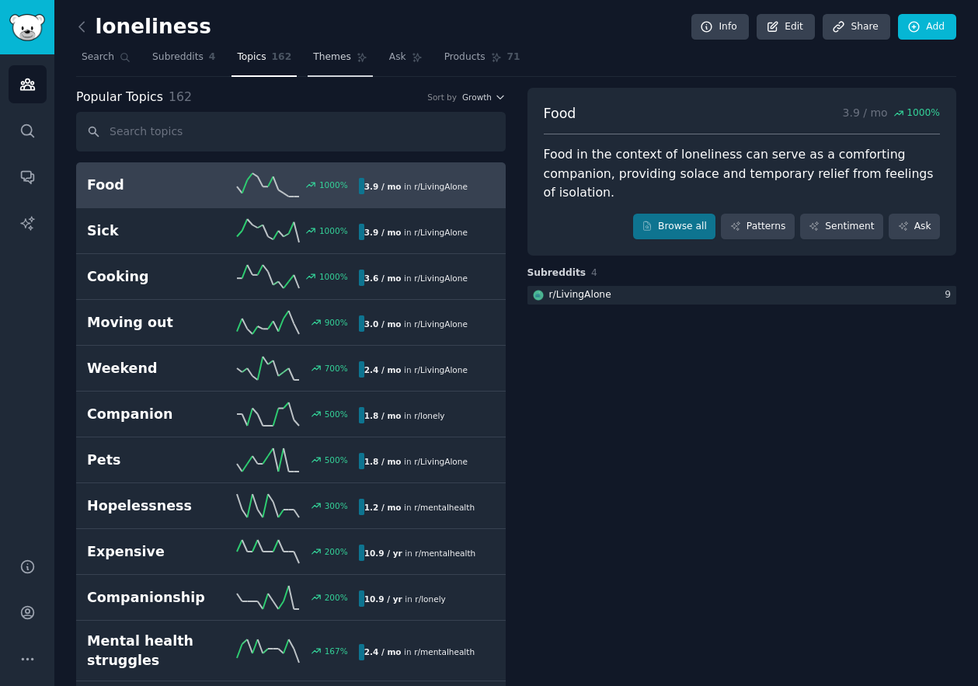
click at [319, 62] on span "Themes" at bounding box center [332, 58] width 38 height 14
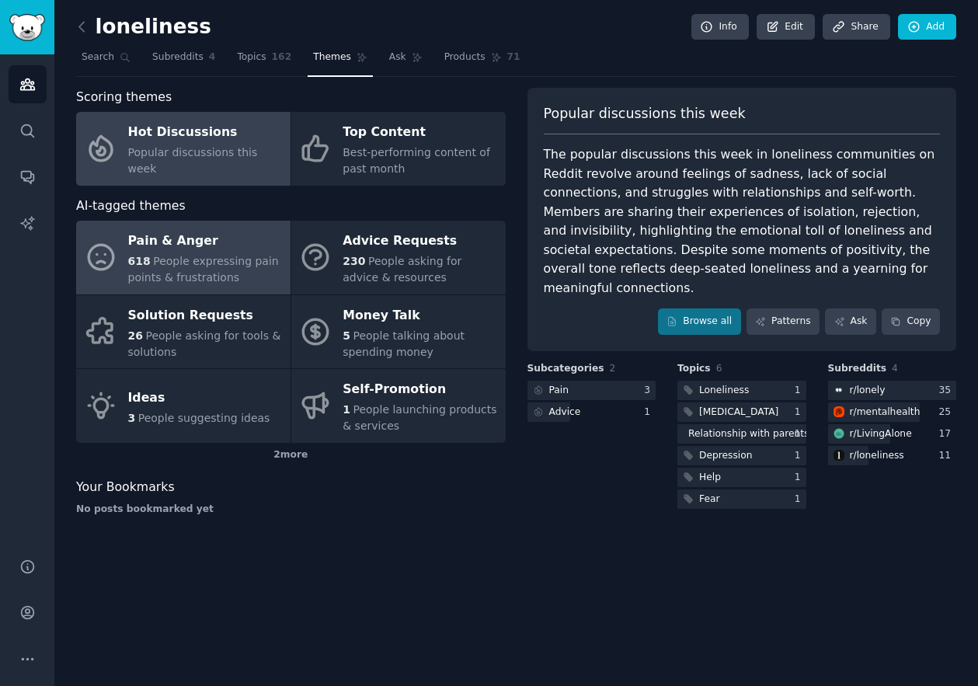
click at [239, 263] on span "People expressing pain points & frustrations" at bounding box center [203, 269] width 151 height 29
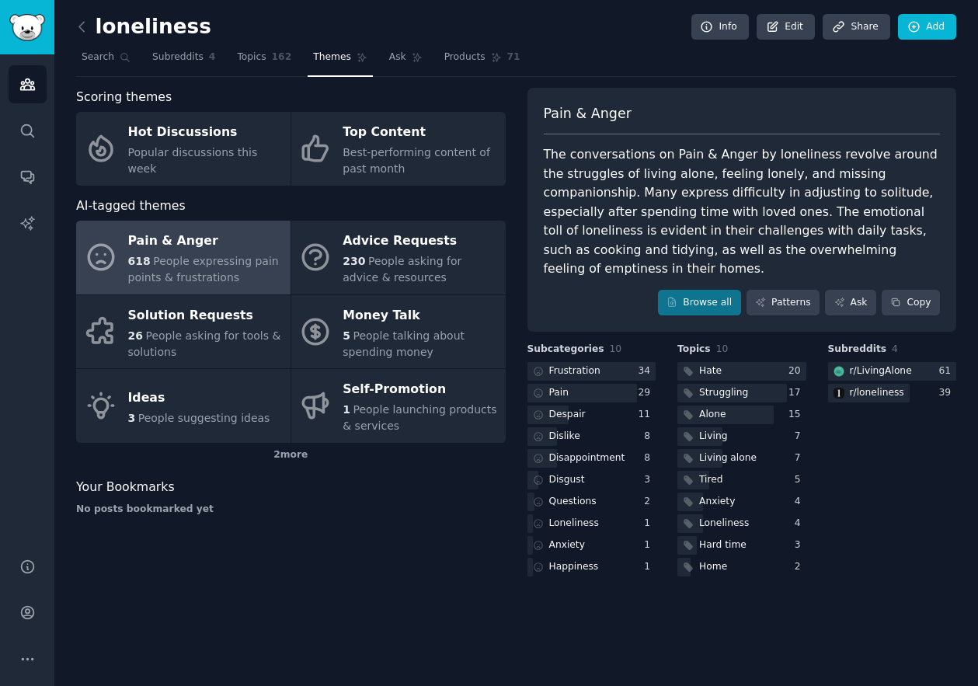
click at [764, 191] on div "The conversations on Pain & Anger by loneliness revolve around the struggles of…" at bounding box center [742, 212] width 397 height 134
click at [754, 164] on div at bounding box center [754, 164] width 0 height 0
click at [691, 154] on div "The conversations on Pain & Anger by loneliness revolve around the struggles of…" at bounding box center [742, 212] width 397 height 134
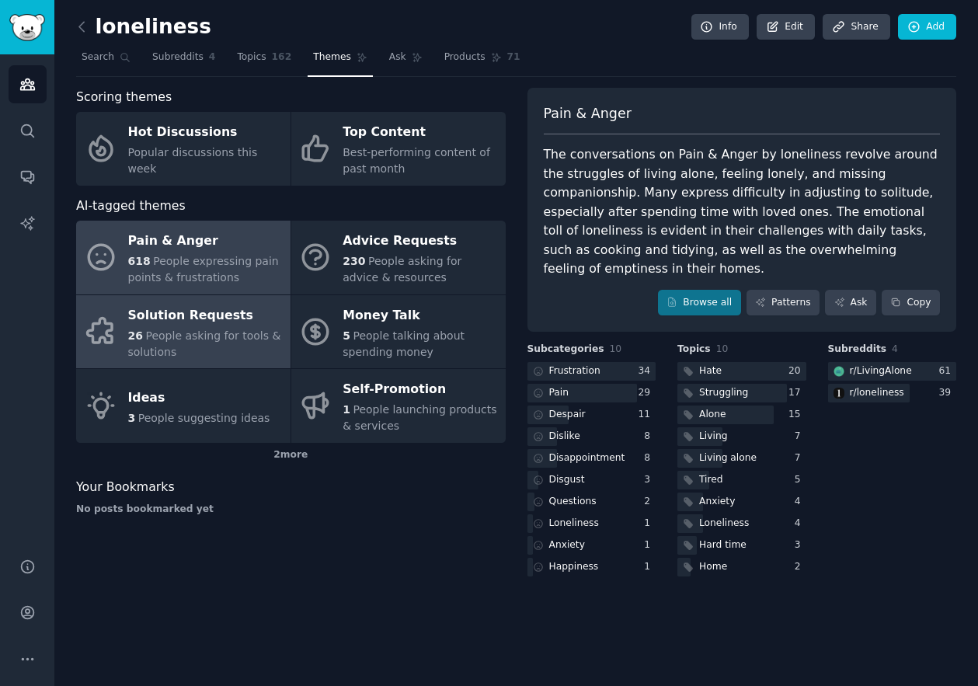
click at [218, 358] on div "26 People asking for tools & solutions" at bounding box center [205, 344] width 155 height 33
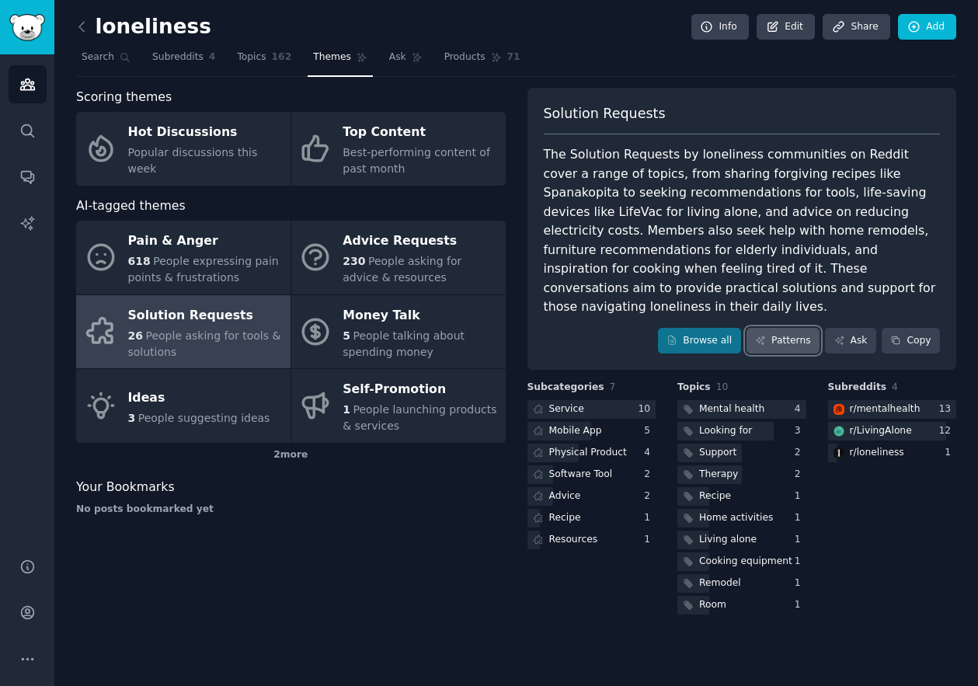
click at [792, 329] on link "Patterns" at bounding box center [783, 341] width 73 height 26
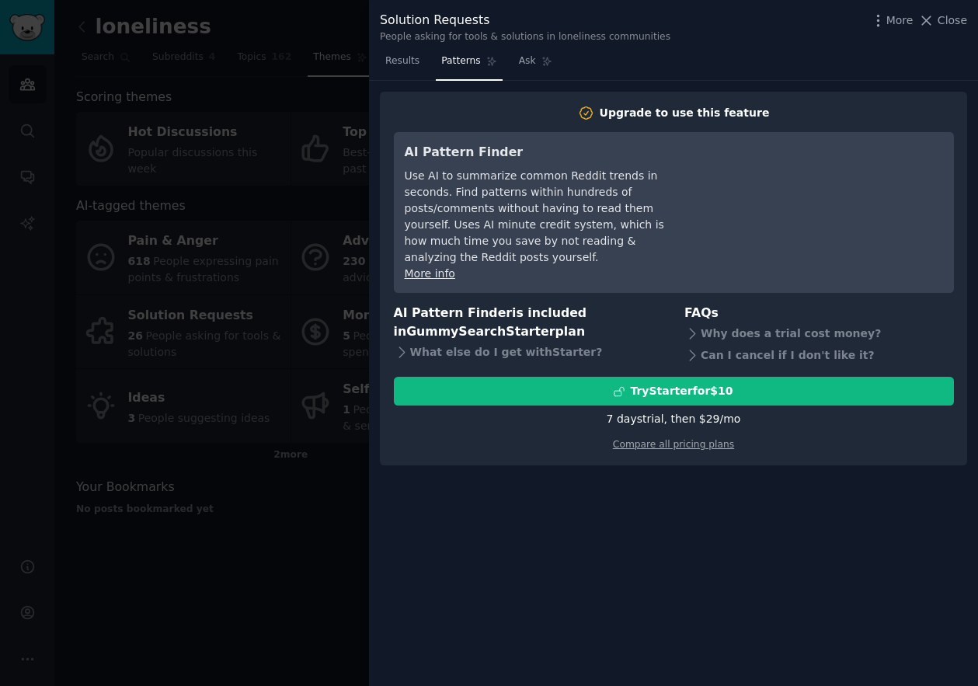
click at [948, 30] on div "Solution Requests People asking for tools & solutions in loneliness communities…" at bounding box center [673, 27] width 587 height 33
click at [949, 25] on span "Close" at bounding box center [953, 20] width 30 height 16
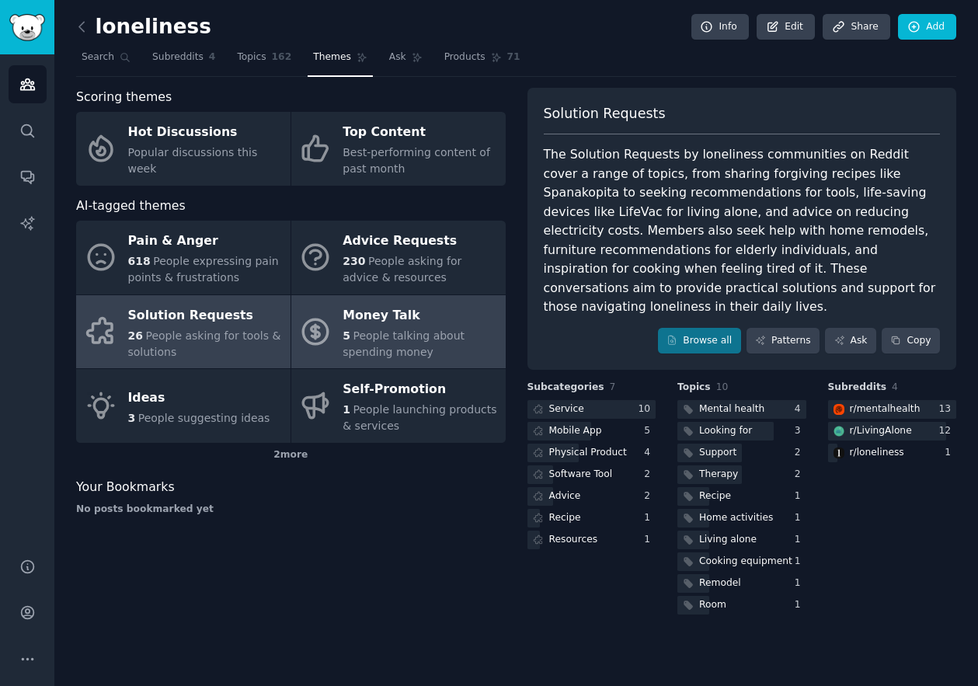
click at [430, 344] on div "5 People talking about spending money" at bounding box center [420, 344] width 155 height 33
